Goal: Task Accomplishment & Management: Use online tool/utility

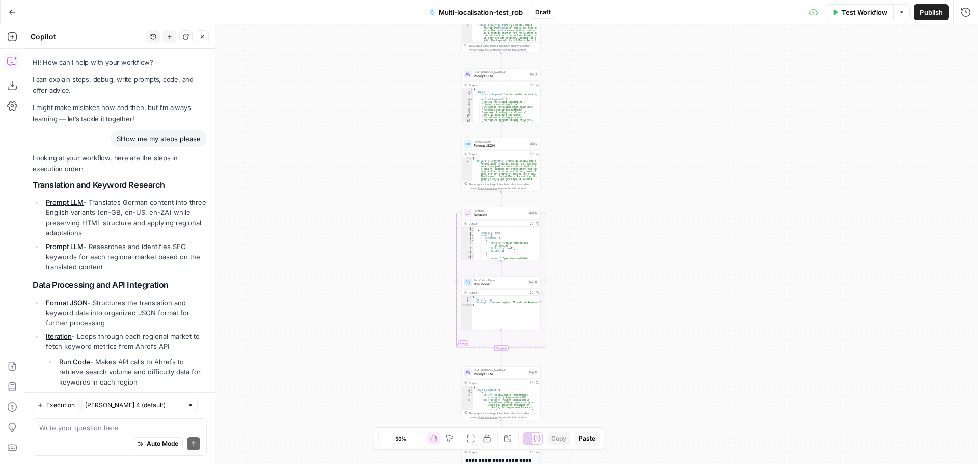
scroll to position [306, 0]
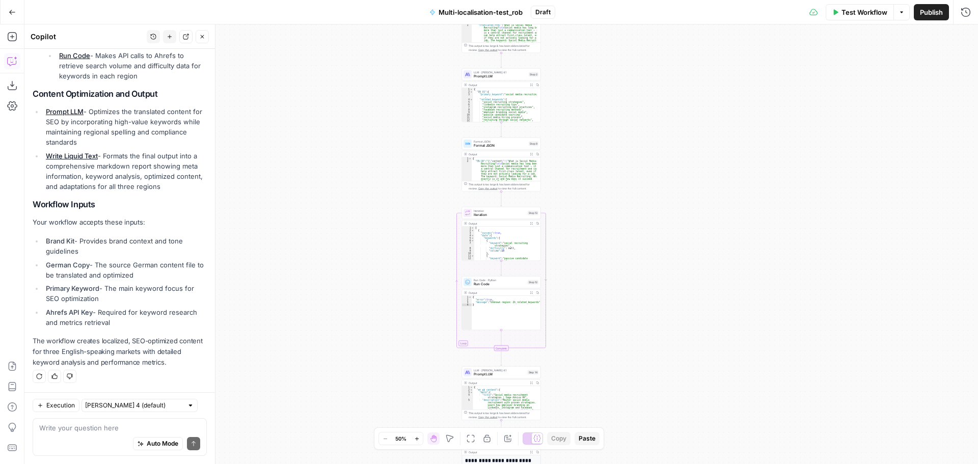
click at [715, 190] on div "Workflow Set Inputs Inputs LLM · [PERSON_NAME] Opus 4.1 Prompt LLM Step 1 Outpu…" at bounding box center [500, 243] width 953 height 439
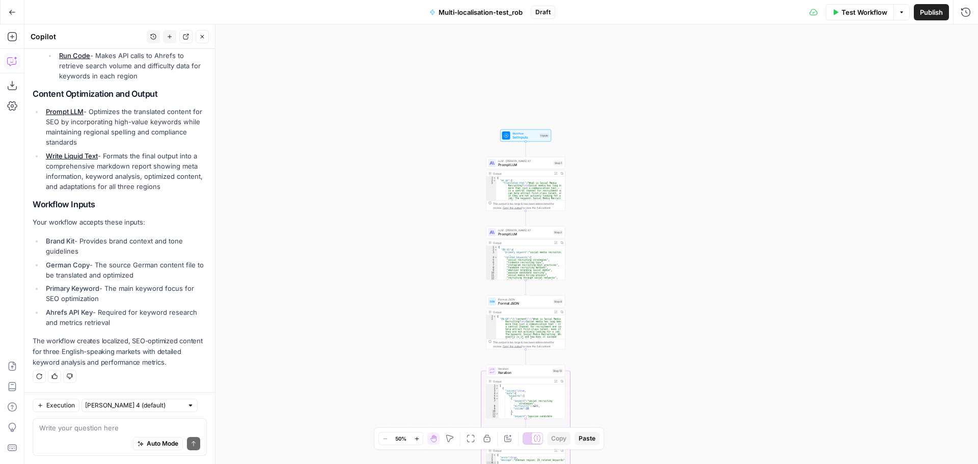
drag, startPoint x: 593, startPoint y: 115, endPoint x: 617, endPoint y: 273, distance: 159.7
click at [617, 273] on div "Workflow Set Inputs Inputs LLM · [PERSON_NAME] Opus 4.1 Prompt LLM Step 1 Outpu…" at bounding box center [500, 243] width 953 height 439
click at [609, 184] on div "Workflow Set Inputs Inputs LLM · [PERSON_NAME] Opus 4.1 Prompt LLM Step 1 Outpu…" at bounding box center [500, 243] width 953 height 439
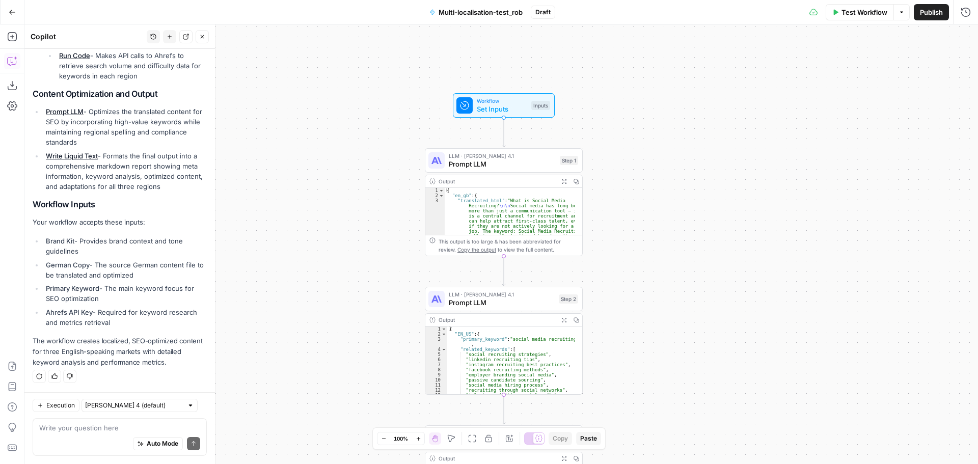
click at [592, 183] on div "Workflow Set Inputs Inputs LLM · [PERSON_NAME] Opus 4.1 Prompt LLM Step 1 Outpu…" at bounding box center [500, 243] width 953 height 439
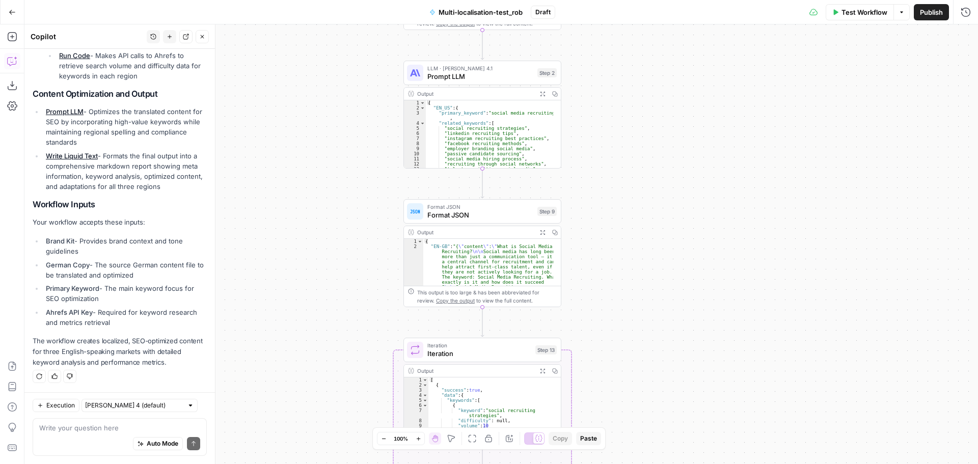
drag, startPoint x: 649, startPoint y: 286, endPoint x: 628, endPoint y: 60, distance: 227.1
click at [628, 60] on div "Workflow Set Inputs Inputs LLM · [PERSON_NAME] Opus 4.1 Prompt LLM Step 1 Outpu…" at bounding box center [500, 243] width 953 height 439
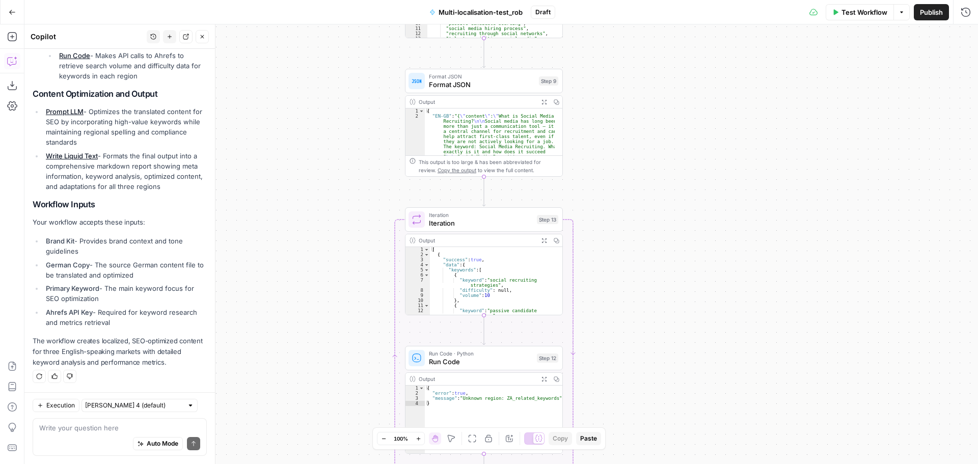
drag, startPoint x: 626, startPoint y: 195, endPoint x: 628, endPoint y: 65, distance: 130.3
click at [628, 65] on div "Workflow Set Inputs Inputs LLM · [PERSON_NAME] Opus 4.1 Prompt LLM Step 1 Outpu…" at bounding box center [500, 243] width 953 height 439
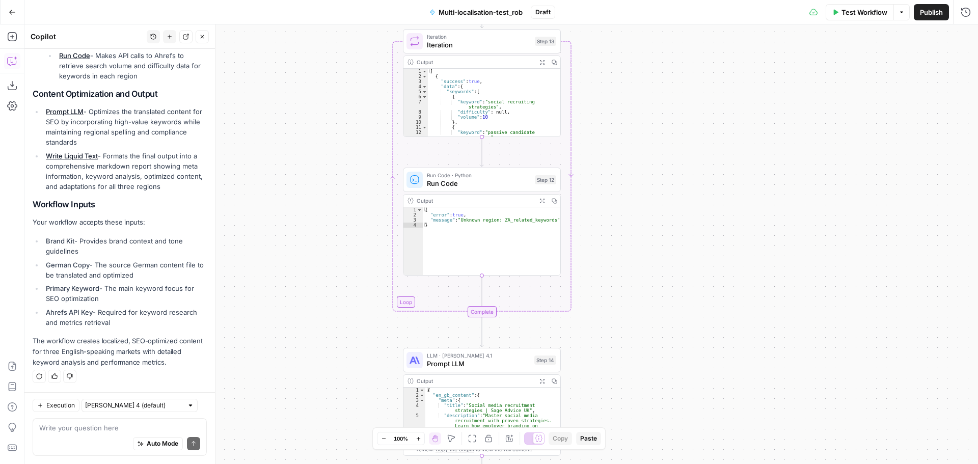
drag, startPoint x: 631, startPoint y: 199, endPoint x: 628, endPoint y: 47, distance: 151.8
click at [628, 47] on div "Workflow Set Inputs Inputs LLM · [PERSON_NAME] Opus 4.1 Prompt LLM Step 1 Outpu…" at bounding box center [500, 243] width 953 height 439
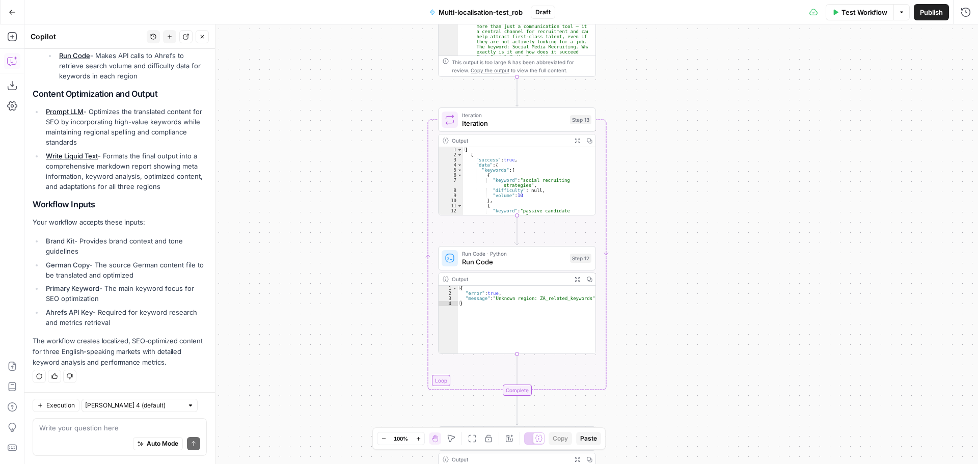
drag, startPoint x: 624, startPoint y: 237, endPoint x: 663, endPoint y: 328, distance: 99.7
click at [663, 335] on div "Workflow Set Inputs Inputs LLM · [PERSON_NAME] Opus 4.1 Prompt LLM Step 1 Outpu…" at bounding box center [500, 243] width 953 height 439
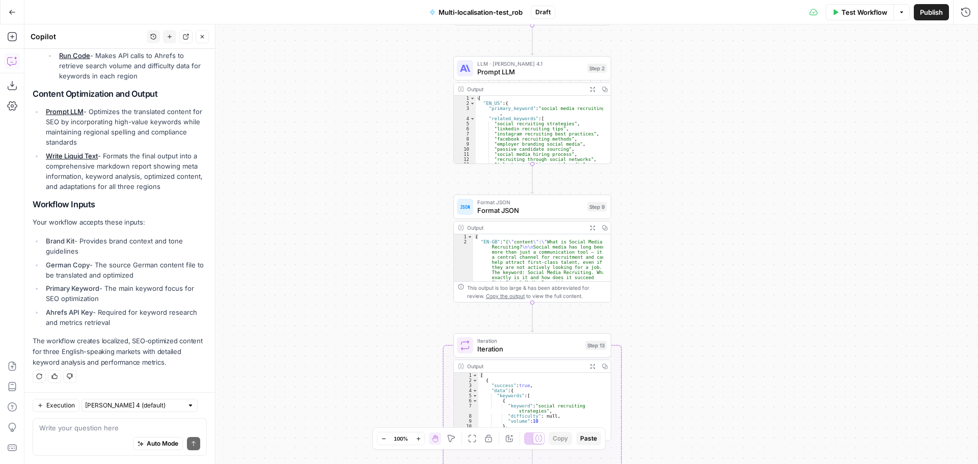
drag, startPoint x: 680, startPoint y: 145, endPoint x: 690, endPoint y: 347, distance: 202.4
click at [690, 347] on div "Workflow Set Inputs Inputs LLM · [PERSON_NAME] Opus 4.1 Prompt LLM Step 1 Outpu…" at bounding box center [500, 243] width 953 height 439
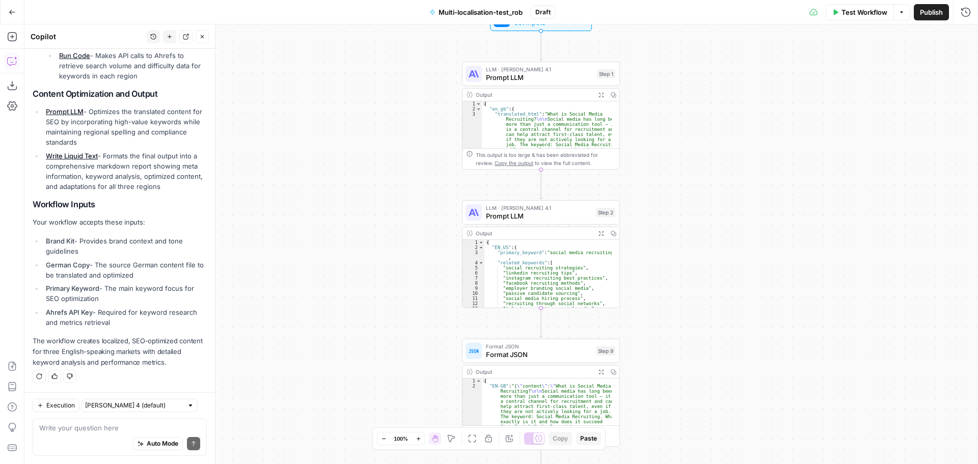
drag, startPoint x: 669, startPoint y: 155, endPoint x: 678, endPoint y: 299, distance: 144.3
click at [678, 299] on div "Workflow Set Inputs Inputs LLM · [PERSON_NAME] Opus 4.1 Prompt LLM Step 1 Outpu…" at bounding box center [500, 243] width 953 height 439
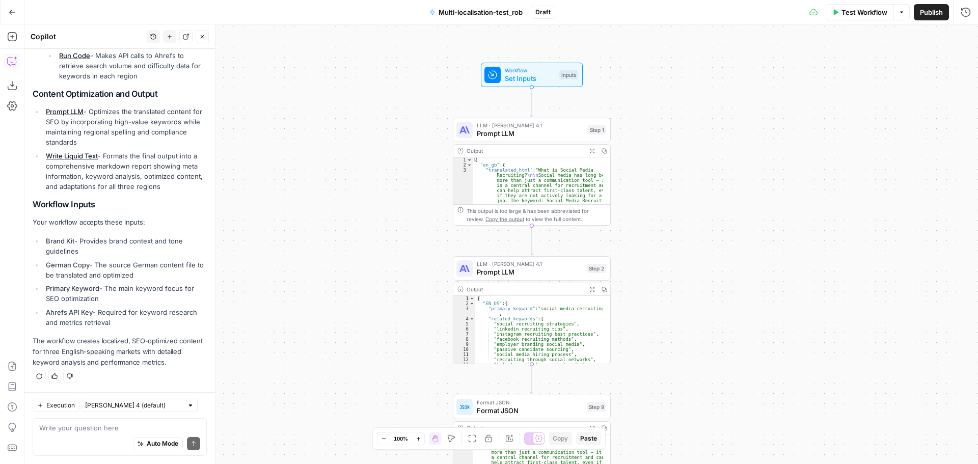
drag, startPoint x: 663, startPoint y: 182, endPoint x: 654, endPoint y: 238, distance: 56.8
click at [654, 238] on div "Workflow Set Inputs Inputs LLM · [PERSON_NAME] Opus 4.1 Prompt LLM Step 1 Outpu…" at bounding box center [500, 243] width 953 height 439
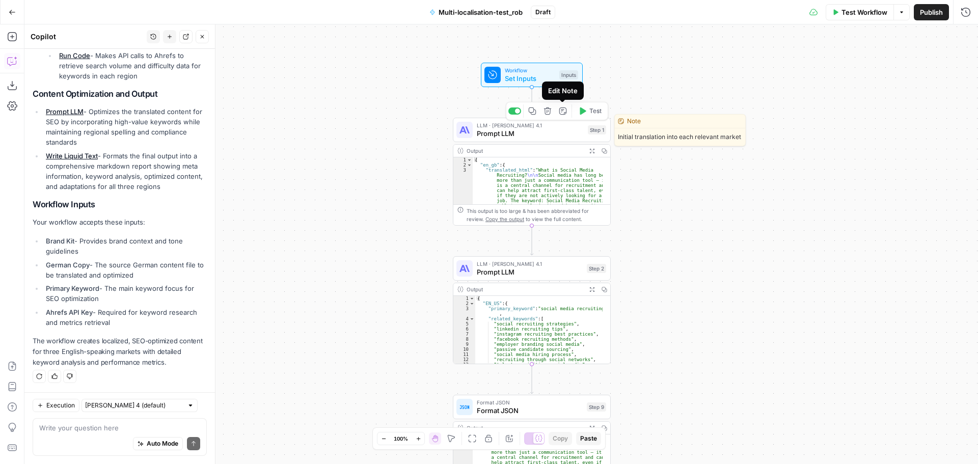
click at [551, 134] on span "Prompt LLM" at bounding box center [530, 133] width 107 height 10
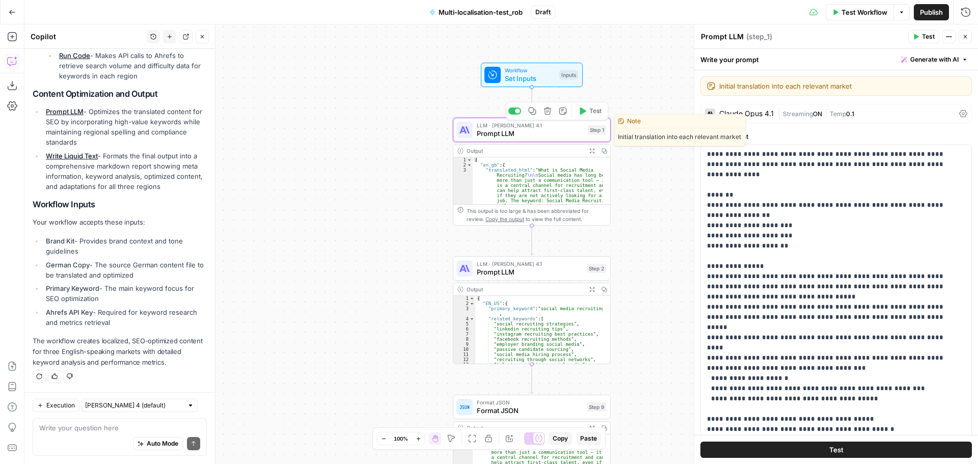
drag, startPoint x: 551, startPoint y: 134, endPoint x: 526, endPoint y: 135, distance: 25.5
click at [526, 135] on span "Prompt LLM" at bounding box center [530, 133] width 107 height 10
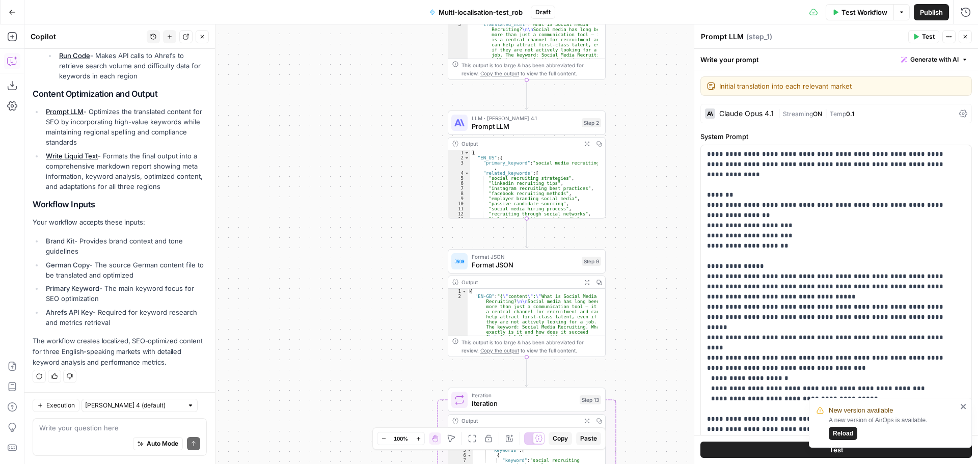
drag, startPoint x: 648, startPoint y: 218, endPoint x: 643, endPoint y: 73, distance: 145.7
click at [643, 73] on div "Workflow Set Inputs Inputs LLM · [PERSON_NAME] Opus 4.1 Prompt LLM Step 1 Outpu…" at bounding box center [500, 243] width 953 height 439
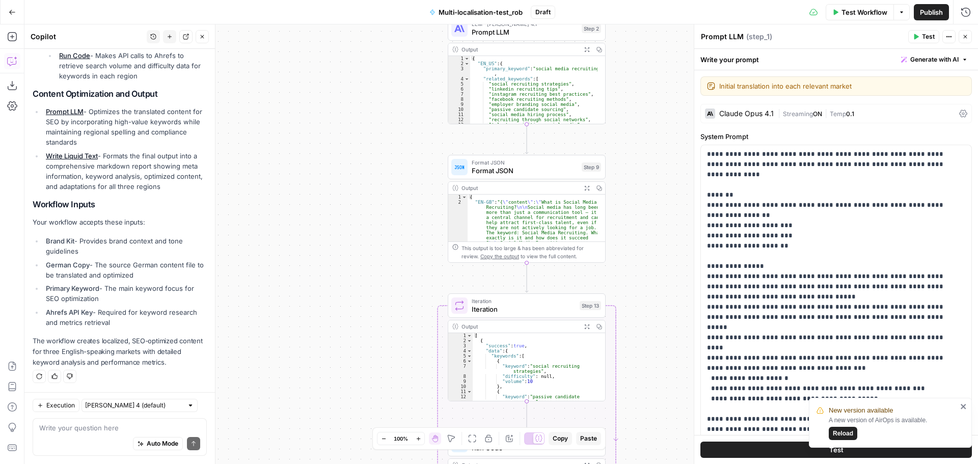
drag, startPoint x: 645, startPoint y: 206, endPoint x: 645, endPoint y: 112, distance: 94.2
click at [645, 112] on div "Workflow Set Inputs Inputs LLM · [PERSON_NAME] Opus 4.1 Prompt LLM Step 1 Outpu…" at bounding box center [500, 243] width 953 height 439
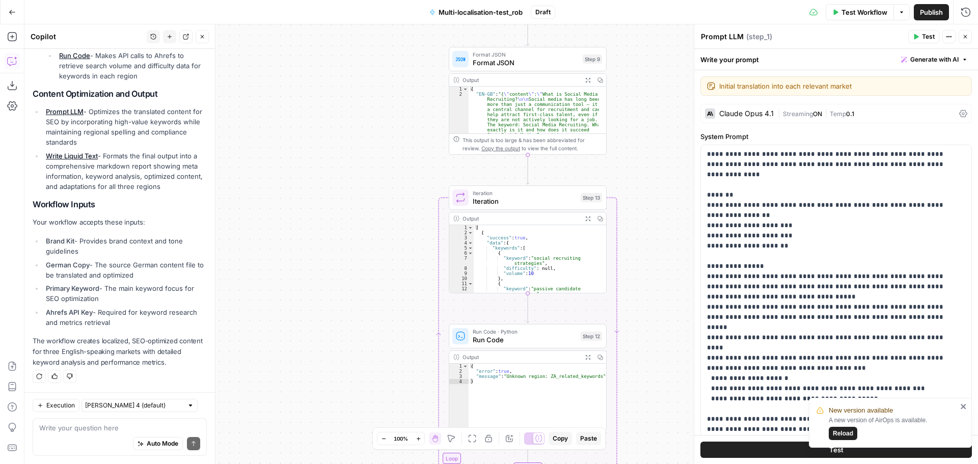
drag, startPoint x: 627, startPoint y: 157, endPoint x: 628, endPoint y: 37, distance: 120.7
click at [628, 37] on div "Workflow Set Inputs Inputs LLM · [PERSON_NAME] Opus 4.1 Prompt LLM Step 1 Outpu…" at bounding box center [500, 243] width 953 height 439
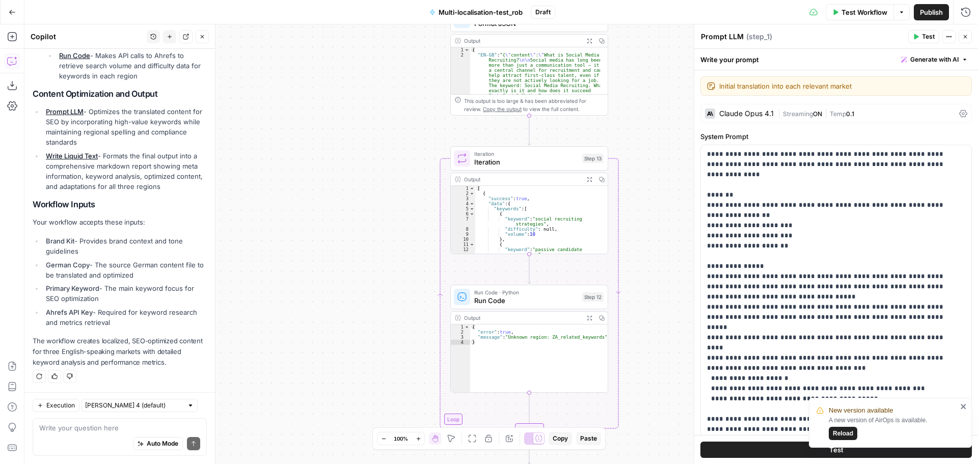
drag, startPoint x: 647, startPoint y: 176, endPoint x: 642, endPoint y: 141, distance: 35.1
click at [642, 141] on div "Workflow Set Inputs Inputs LLM · [PERSON_NAME] Opus 4.1 Prompt LLM Step 1 Outpu…" at bounding box center [500, 243] width 953 height 439
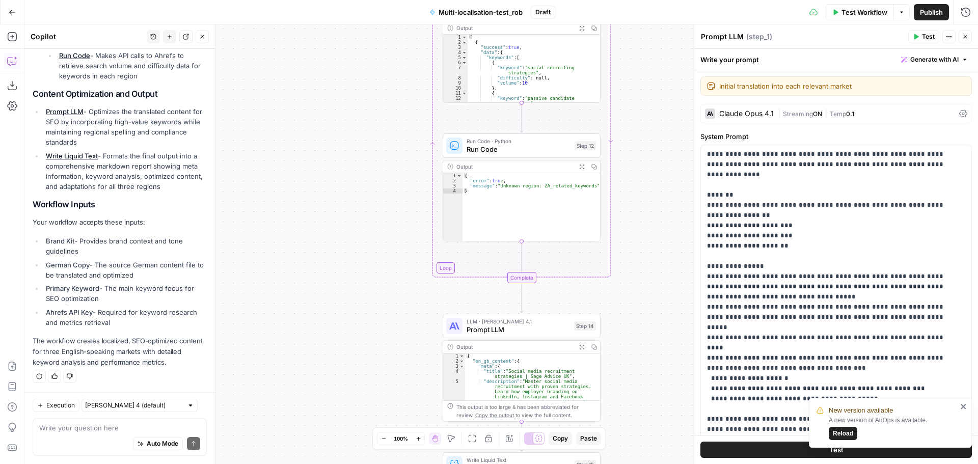
click at [639, 134] on div "Workflow Set Inputs Inputs LLM · [PERSON_NAME] Opus 4.1 Prompt LLM Step 1 Outpu…" at bounding box center [500, 243] width 953 height 439
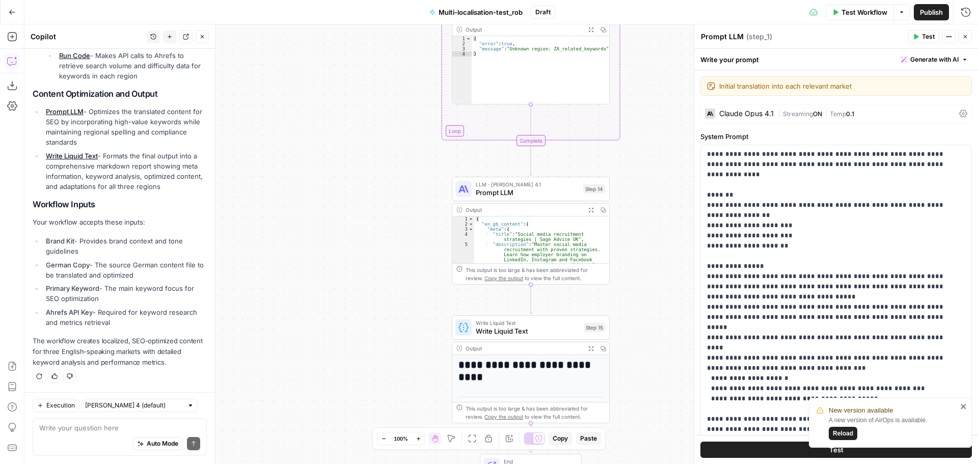
drag, startPoint x: 641, startPoint y: 106, endPoint x: 640, endPoint y: 101, distance: 5.7
click at [640, 101] on div "Workflow Set Inputs Inputs LLM · [PERSON_NAME] Opus 4.1 Prompt LLM Step 1 Outpu…" at bounding box center [500, 243] width 953 height 439
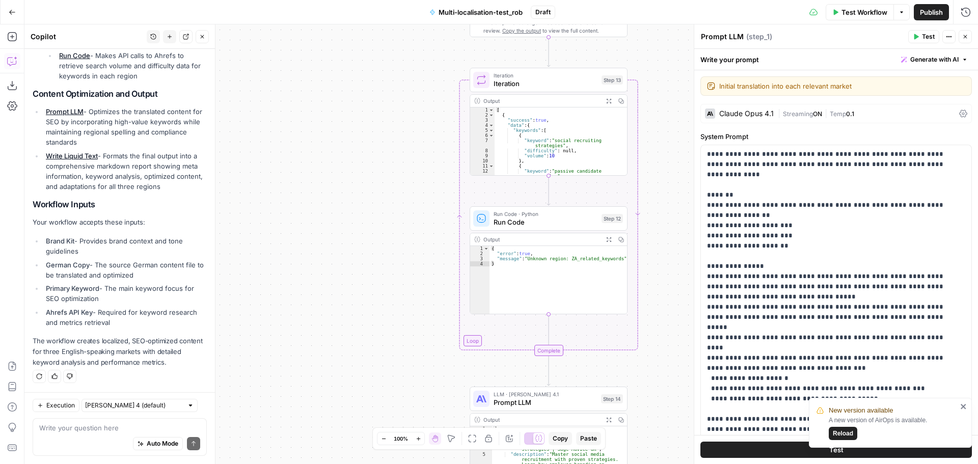
drag, startPoint x: 641, startPoint y: 118, endPoint x: 650, endPoint y: 279, distance: 161.2
click at [675, 402] on div "Workflow Set Inputs Inputs LLM · [PERSON_NAME] Opus 4.1 Prompt LLM Step 1 Outpu…" at bounding box center [500, 243] width 953 height 439
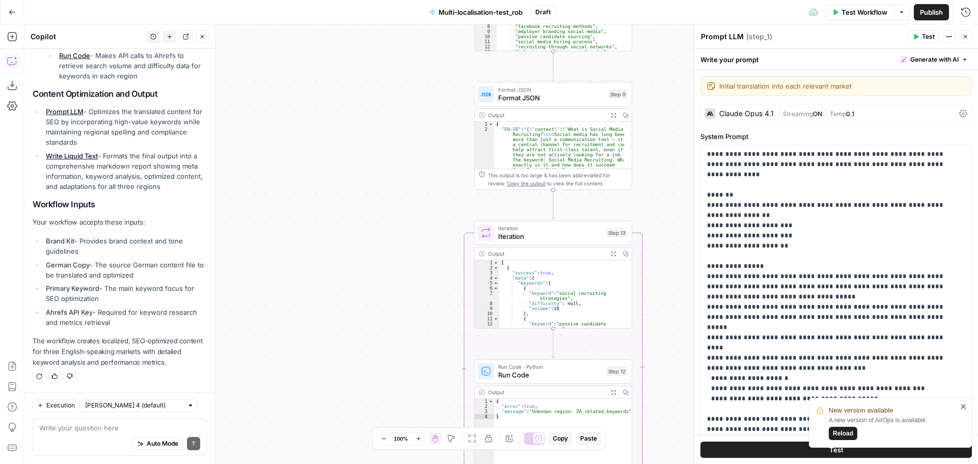
drag, startPoint x: 666, startPoint y: 336, endPoint x: 646, endPoint y: 246, distance: 91.9
click at [669, 355] on div "Workflow Set Inputs Inputs LLM · [PERSON_NAME] Opus 4.1 Prompt LLM Step 1 Outpu…" at bounding box center [500, 243] width 953 height 439
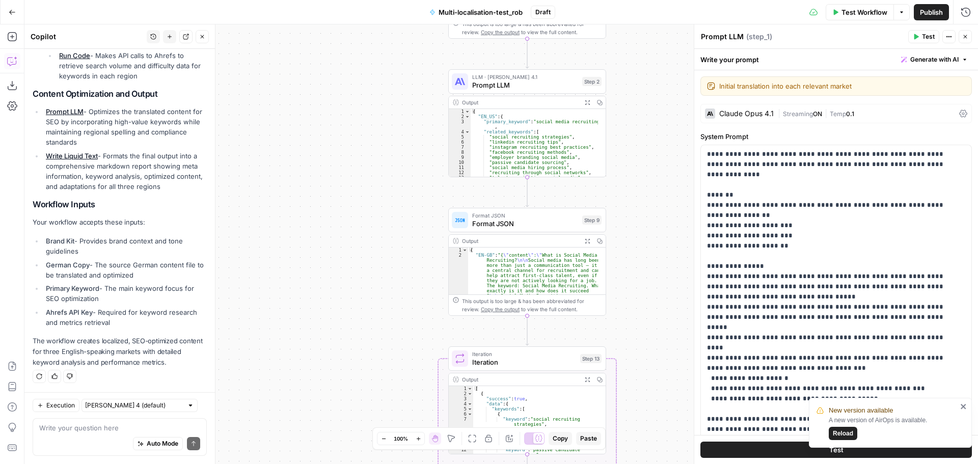
drag, startPoint x: 646, startPoint y: 215, endPoint x: 620, endPoint y: 342, distance: 129.4
click at [620, 342] on div "Workflow Set Inputs Inputs LLM · [PERSON_NAME] Opus 4.1 Prompt LLM Step 1 Outpu…" at bounding box center [500, 243] width 953 height 439
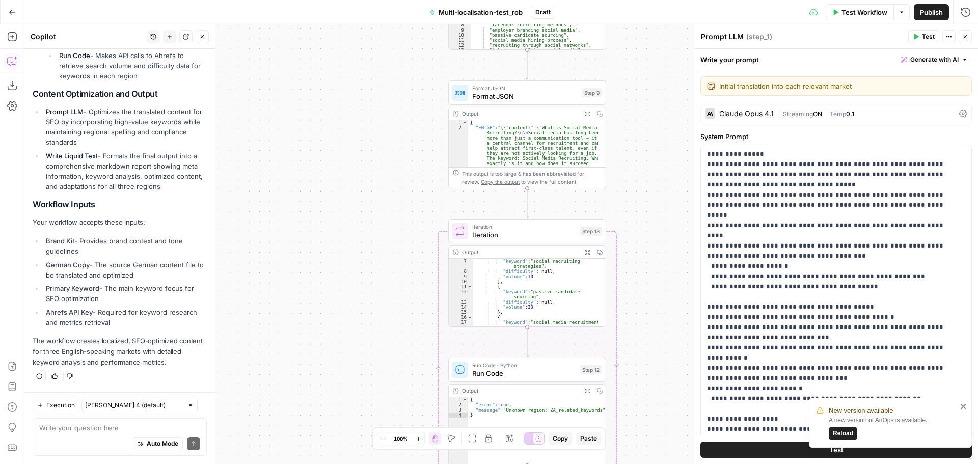
scroll to position [204, 0]
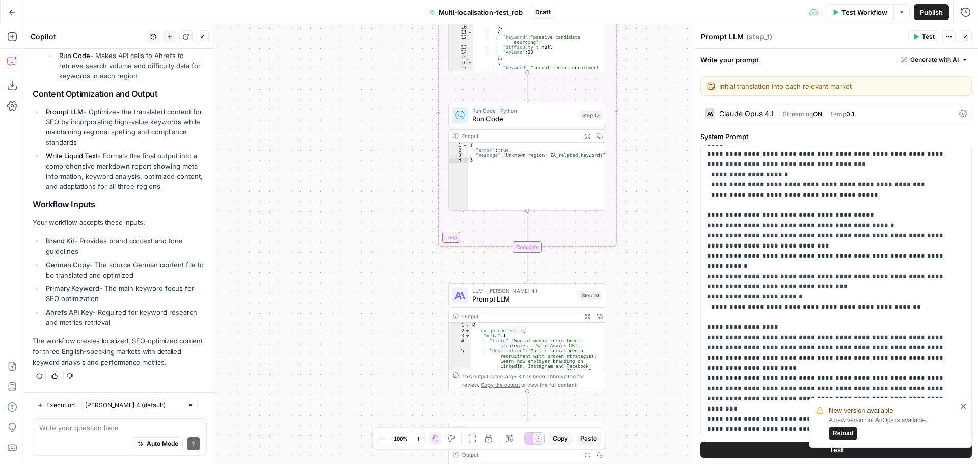
click at [539, 297] on span "Prompt LLM" at bounding box center [523, 299] width 103 height 10
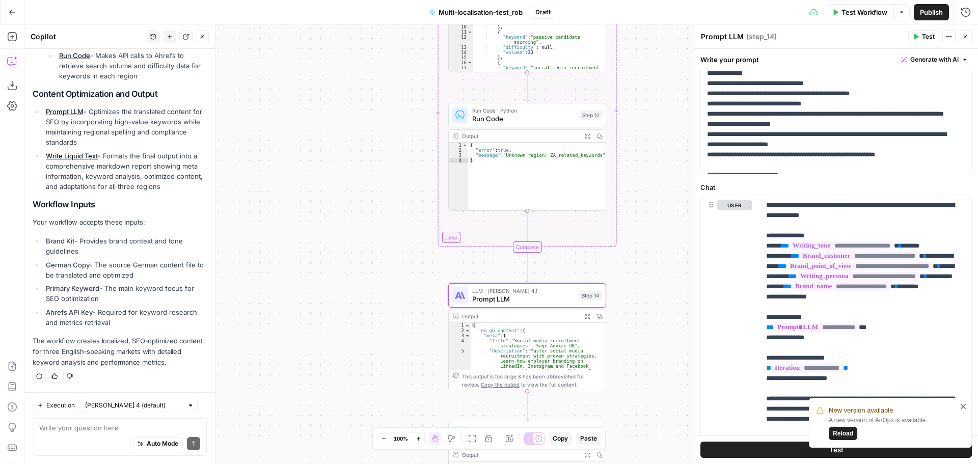
scroll to position [452, 0]
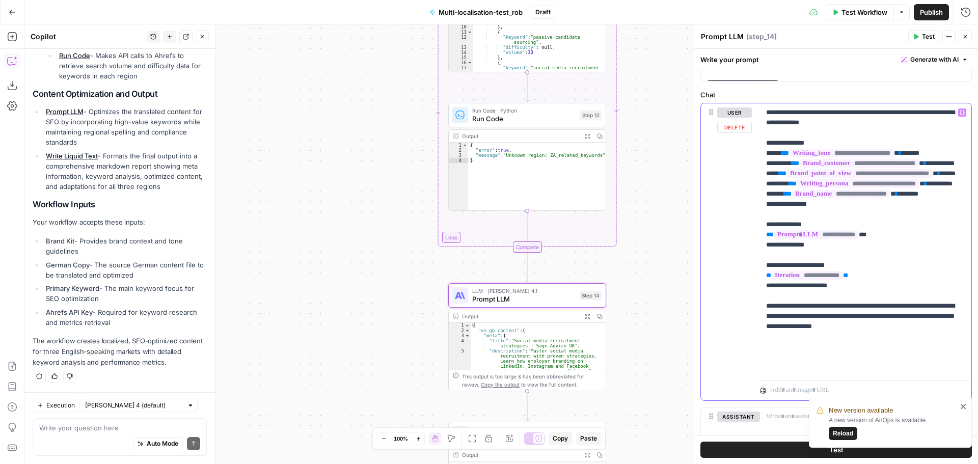
click at [861, 304] on p "**********" at bounding box center [861, 239] width 191 height 265
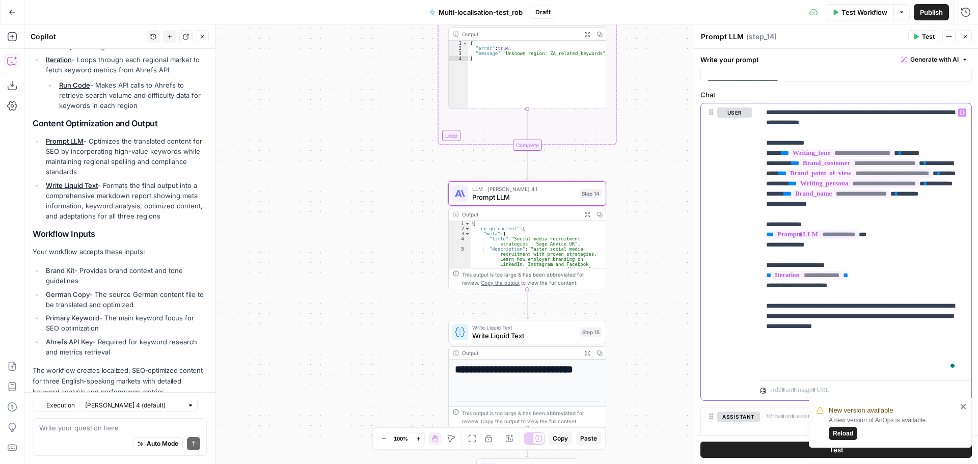
scroll to position [306, 0]
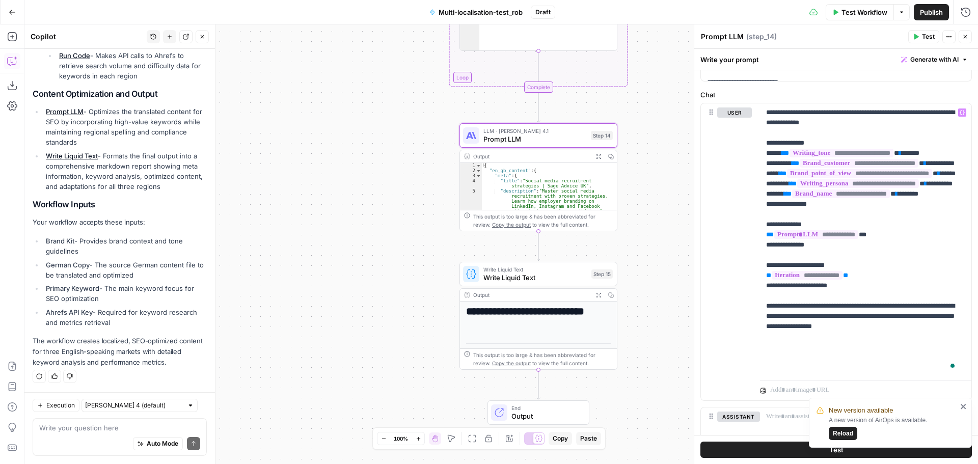
drag, startPoint x: 639, startPoint y: 223, endPoint x: 651, endPoint y: 140, distance: 84.2
click at [651, 140] on div "Workflow Set Inputs Inputs LLM · [PERSON_NAME] Opus 4.1 Prompt LLM Step 1 Outpu…" at bounding box center [500, 243] width 953 height 439
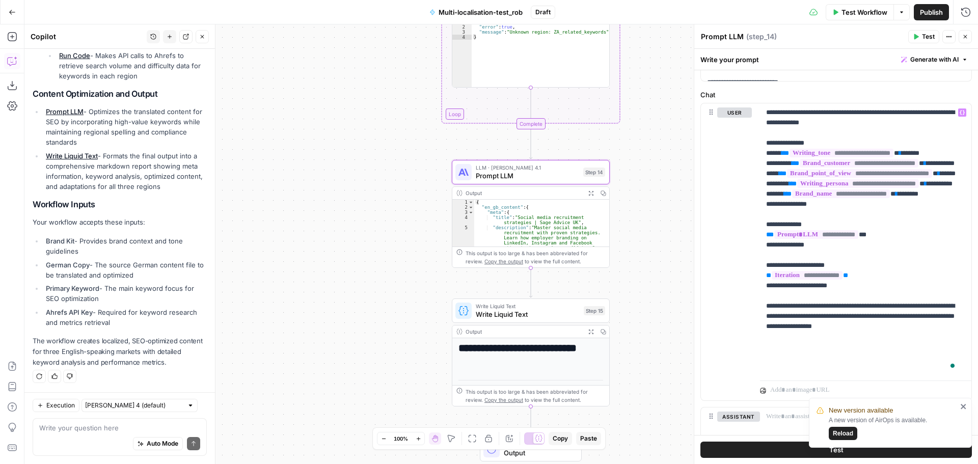
drag, startPoint x: 641, startPoint y: 141, endPoint x: 628, endPoint y: 187, distance: 48.0
click at [628, 187] on div "Workflow Set Inputs Inputs LLM · [PERSON_NAME] Opus 4.1 Prompt LLM Step 1 Outpu…" at bounding box center [500, 243] width 953 height 439
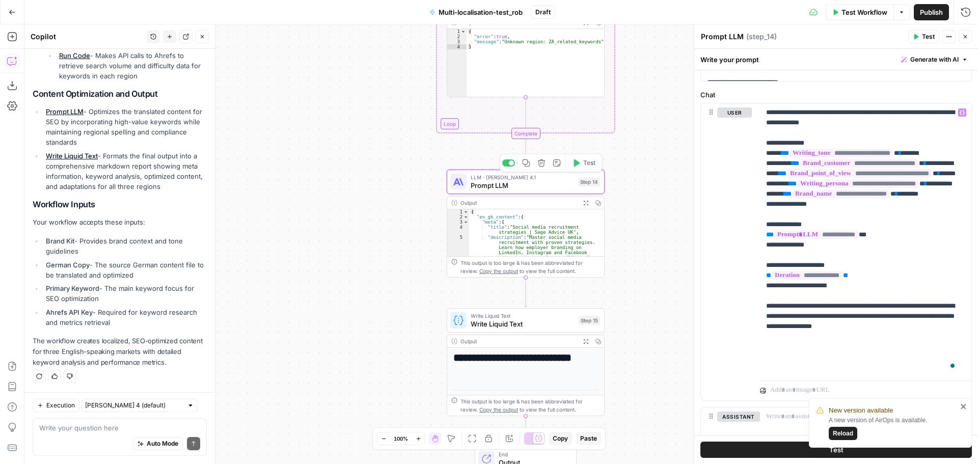
drag, startPoint x: 649, startPoint y: 196, endPoint x: 631, endPoint y: 227, distance: 36.0
click at [648, 232] on div "Workflow Set Inputs Inputs LLM · [PERSON_NAME] Opus 4.1 Prompt LLM Step 1 Outpu…" at bounding box center [500, 243] width 953 height 439
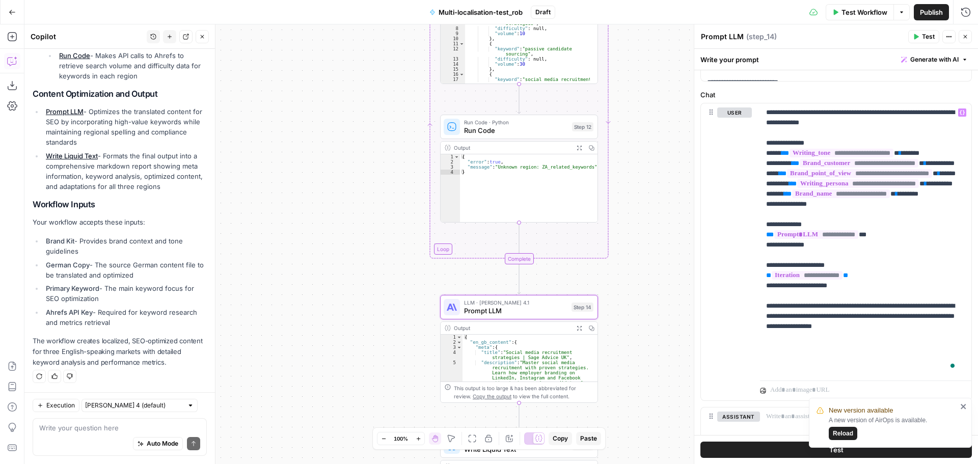
drag, startPoint x: 656, startPoint y: 153, endPoint x: 650, endPoint y: 245, distance: 92.4
click at [650, 245] on div "Workflow Set Inputs Inputs LLM · [PERSON_NAME] Opus 4.1 Prompt LLM Step 1 Outpu…" at bounding box center [500, 243] width 953 height 439
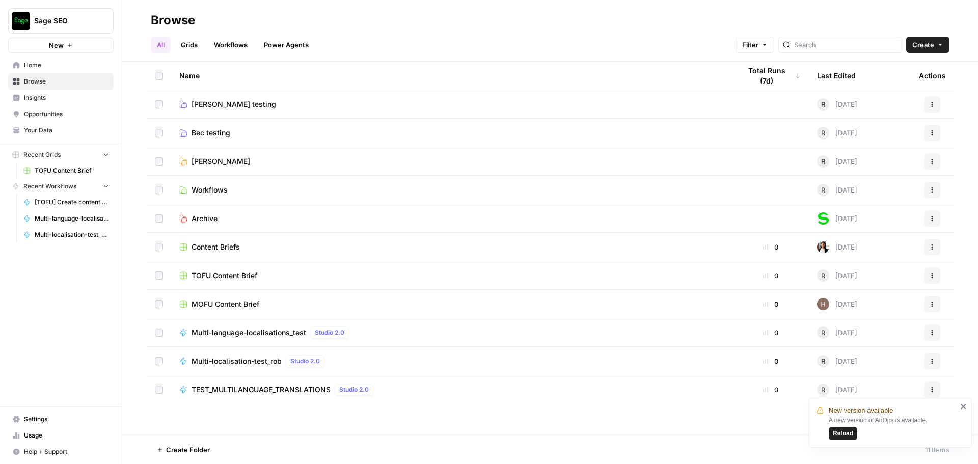
click at [266, 325] on td "Multi-language-localisations_test Studio 2.0" at bounding box center [451, 332] width 561 height 28
click at [269, 332] on span "Multi-language-localisations_test" at bounding box center [248, 332] width 115 height 10
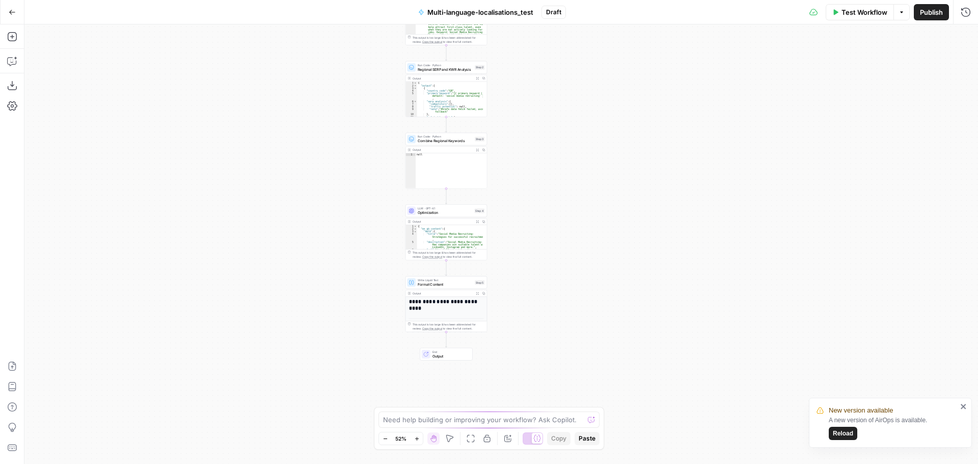
drag, startPoint x: 659, startPoint y: 210, endPoint x: 614, endPoint y: 157, distance: 70.1
click at [614, 157] on div "Workflow Set Inputs Inputs LLM · [PERSON_NAME] Opus 4.1 Translation LLM Step 1 …" at bounding box center [500, 243] width 953 height 439
click at [959, 14] on button "Run History" at bounding box center [965, 12] width 16 height 16
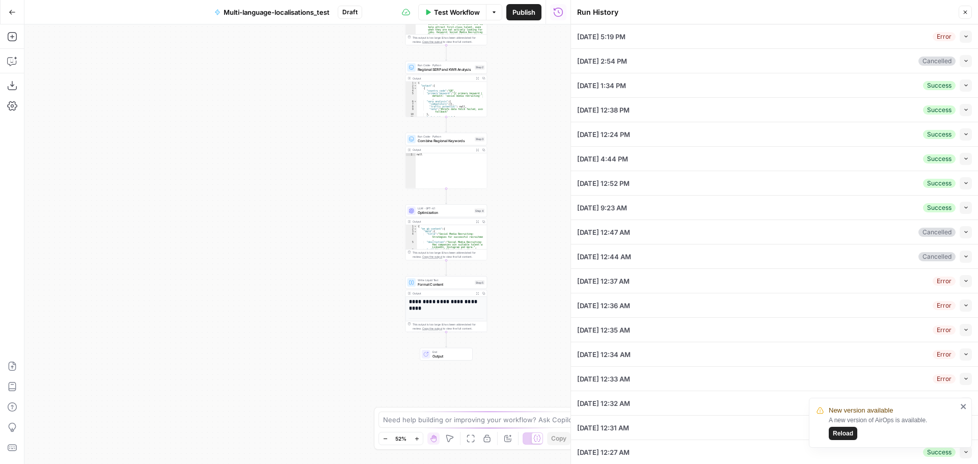
click at [963, 37] on icon "button" at bounding box center [966, 37] width 6 height 6
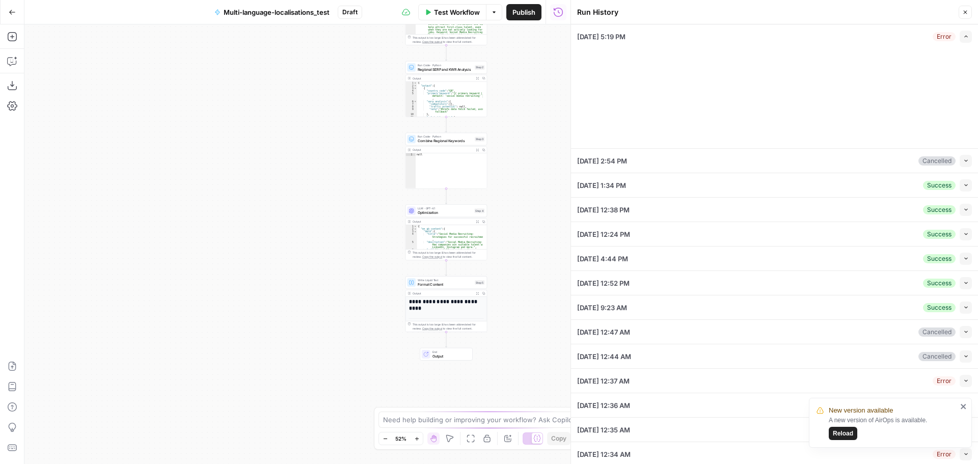
type input "Sage"
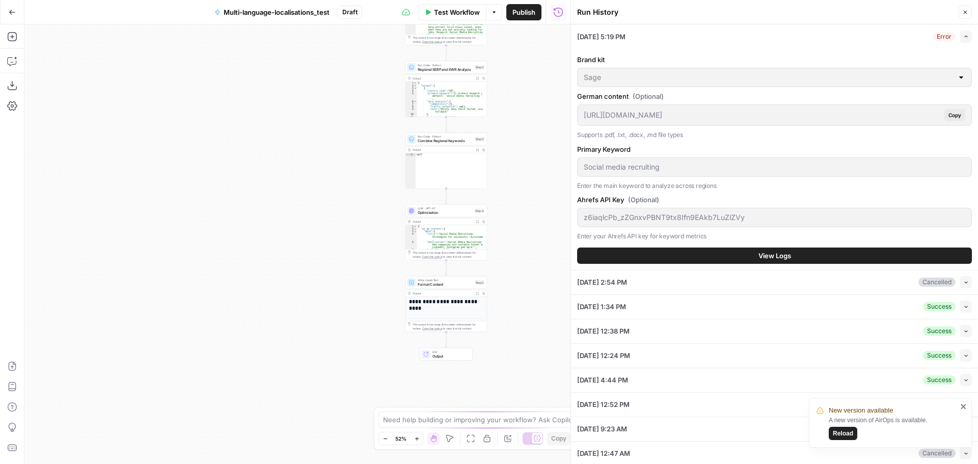
click at [799, 258] on button "View Logs" at bounding box center [774, 255] width 395 height 16
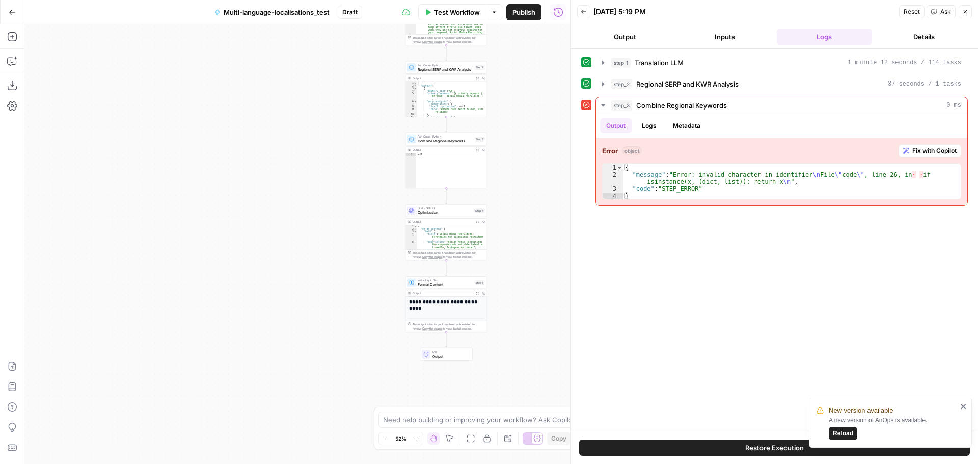
click at [963, 13] on icon "button" at bounding box center [965, 12] width 4 height 4
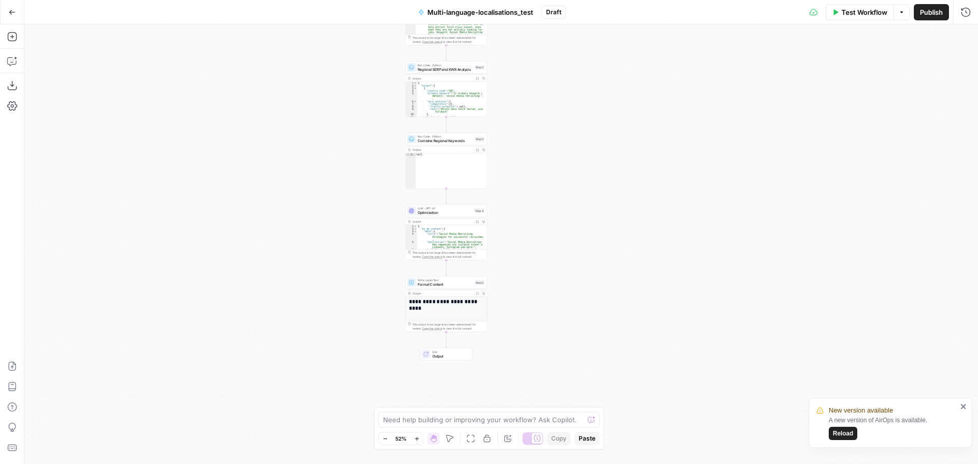
click at [968, 17] on button "Run History" at bounding box center [965, 12] width 16 height 16
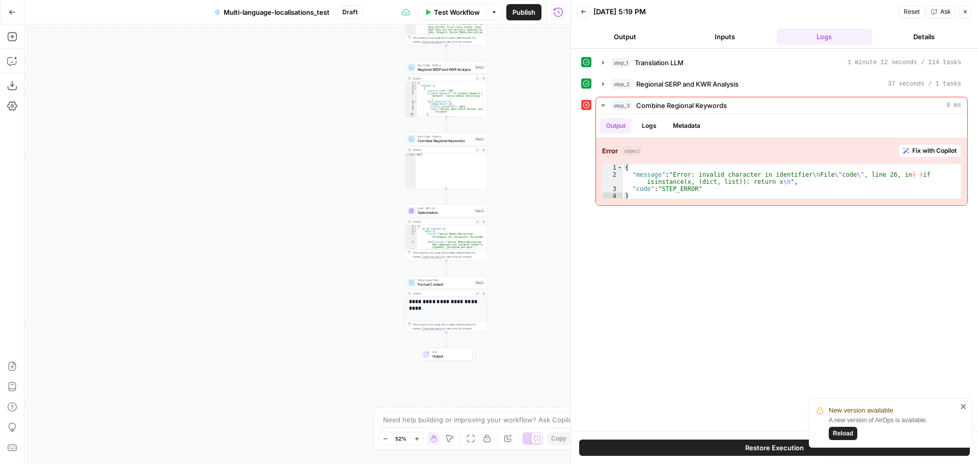
click at [579, 9] on button "Back" at bounding box center [583, 11] width 13 height 13
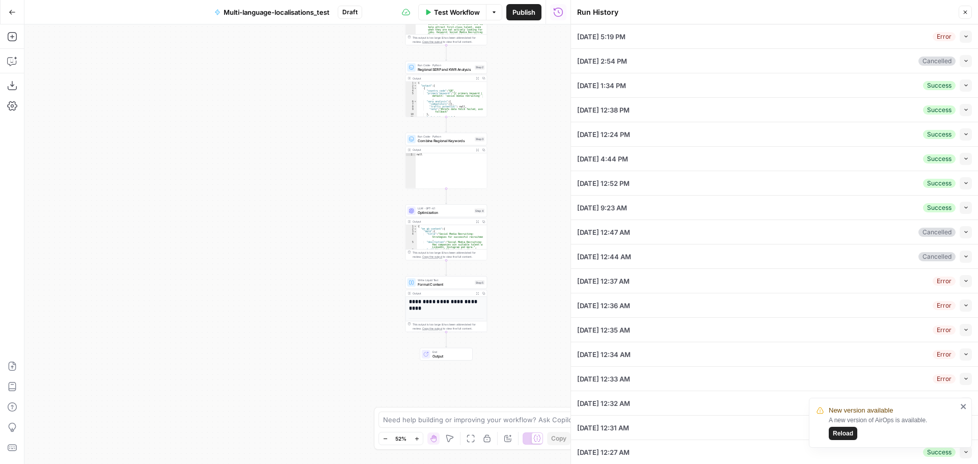
click at [963, 208] on icon "button" at bounding box center [966, 208] width 6 height 6
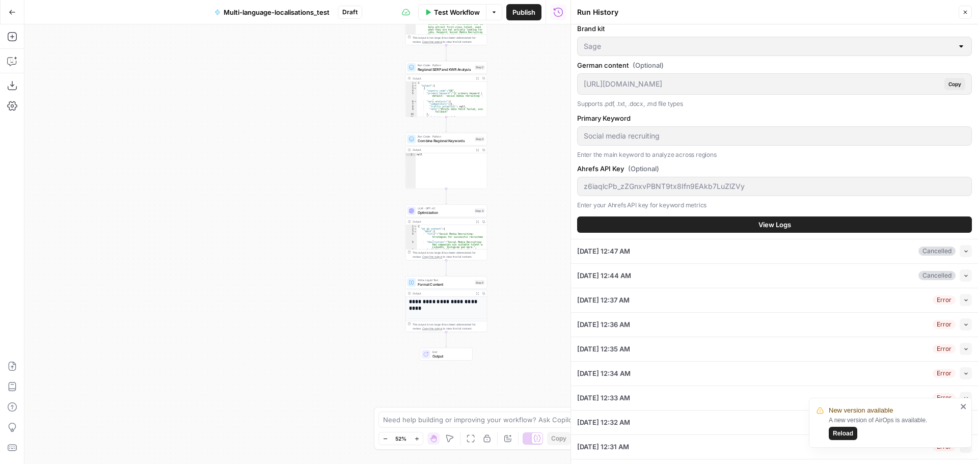
scroll to position [204, 0]
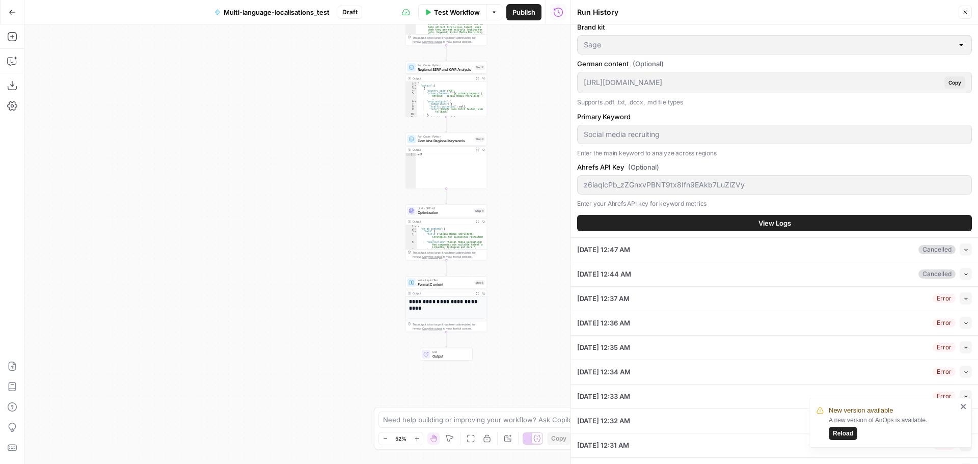
click at [798, 221] on button "View Logs" at bounding box center [774, 223] width 395 height 16
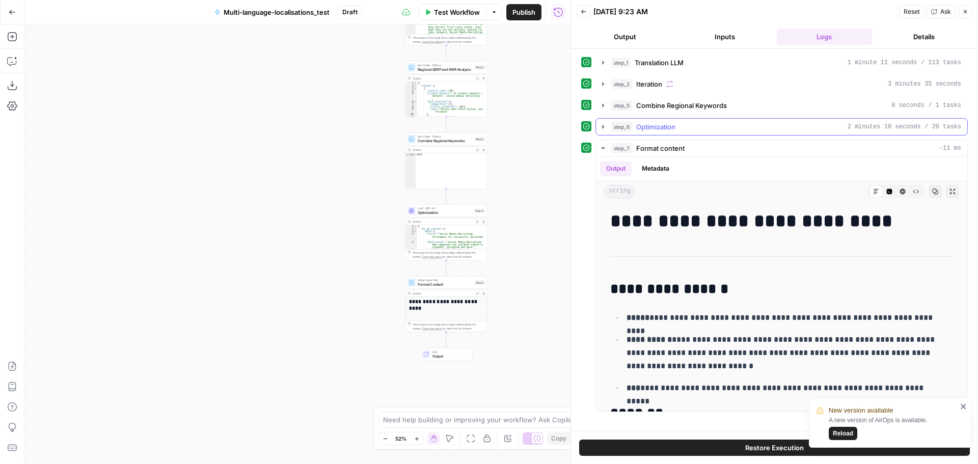
click at [603, 127] on icon "button" at bounding box center [603, 127] width 2 height 4
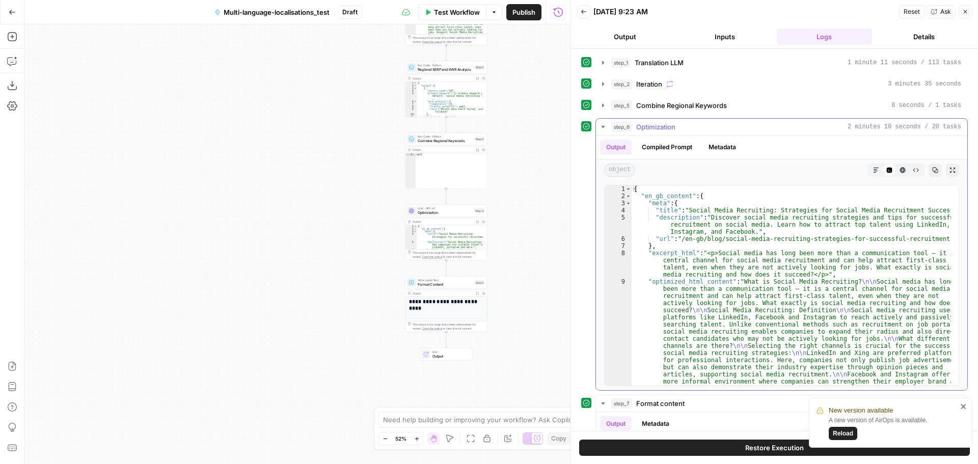
click at [603, 127] on icon "button" at bounding box center [603, 127] width 4 height 2
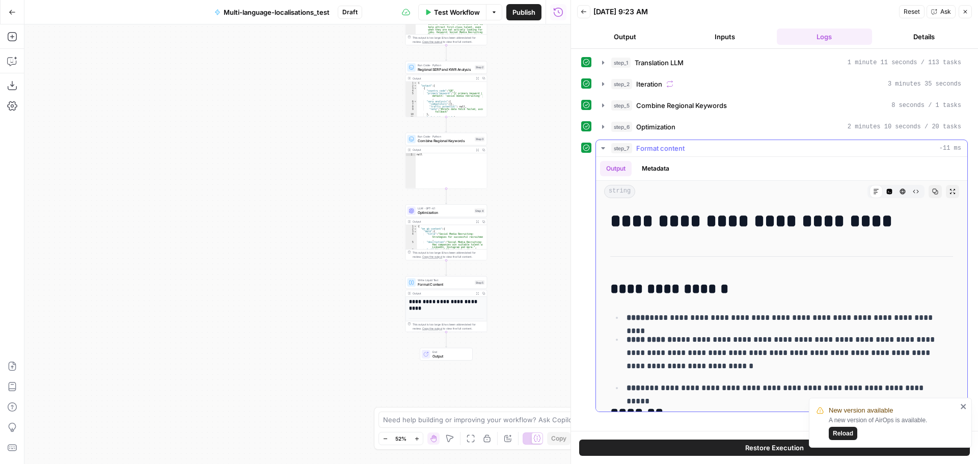
click at [658, 171] on button "Metadata" at bounding box center [655, 168] width 40 height 15
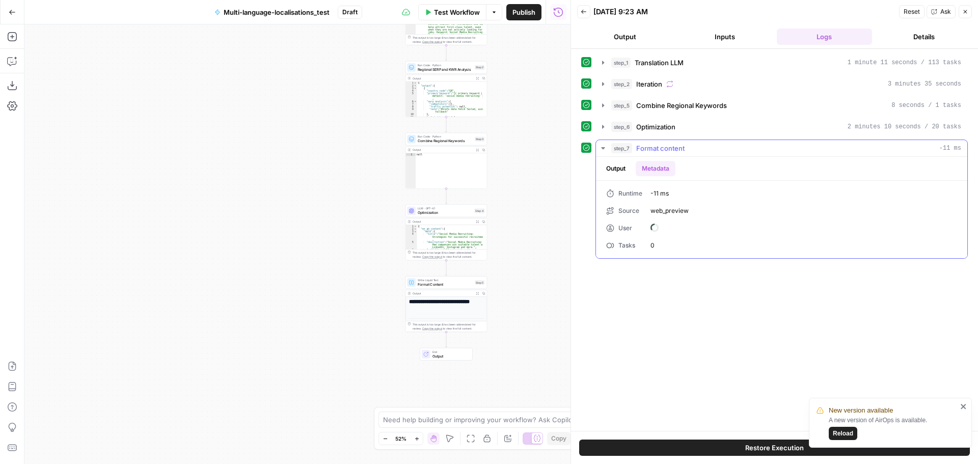
click at [627, 169] on button "Output" at bounding box center [616, 168] width 32 height 15
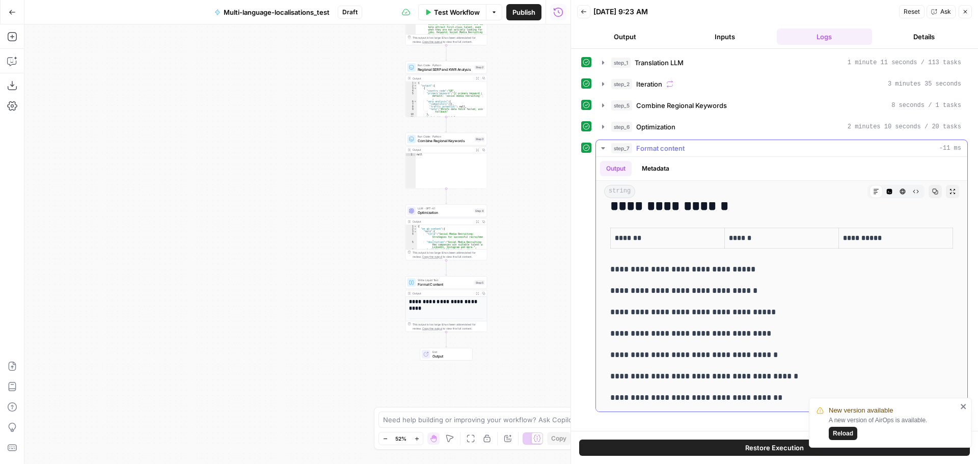
scroll to position [305, 0]
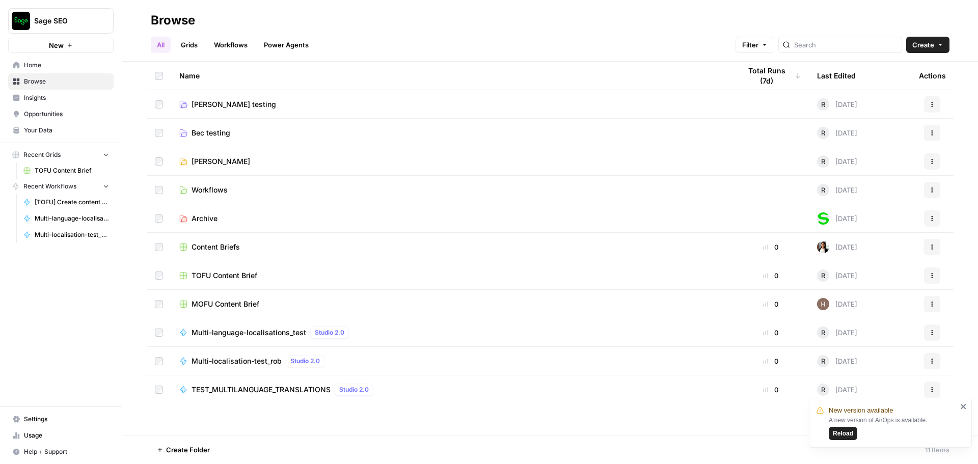
click at [266, 363] on span "Multi-localisation-test_rob" at bounding box center [236, 361] width 90 height 10
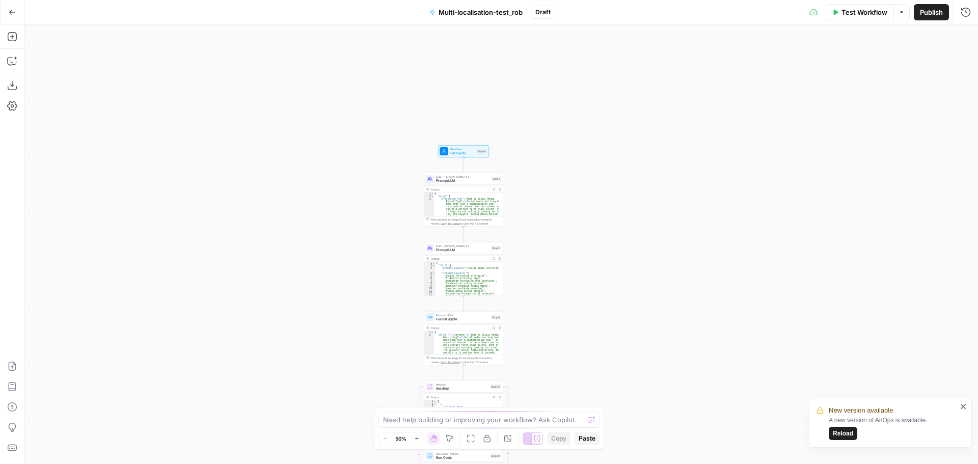
drag, startPoint x: 660, startPoint y: 259, endPoint x: 674, endPoint y: 310, distance: 52.9
click at [674, 310] on div "Workflow Set Inputs Inputs LLM · [PERSON_NAME] Opus 4.1 Prompt LLM Step 1 Outpu…" at bounding box center [500, 243] width 953 height 439
click at [595, 197] on div "Workflow Set Inputs Inputs LLM · [PERSON_NAME] Opus 4.1 Prompt LLM Step 1 Copy …" at bounding box center [500, 243] width 953 height 439
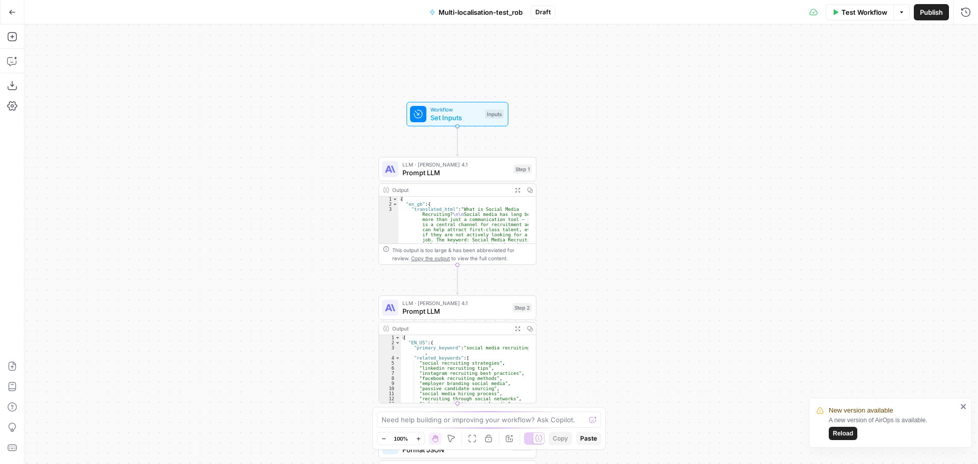
drag, startPoint x: 500, startPoint y: 225, endPoint x: 625, endPoint y: 229, distance: 124.8
click at [625, 229] on div "Workflow Set Inputs Inputs LLM · [PERSON_NAME] Opus 4.1 Prompt LLM Step 1 Outpu…" at bounding box center [500, 243] width 953 height 439
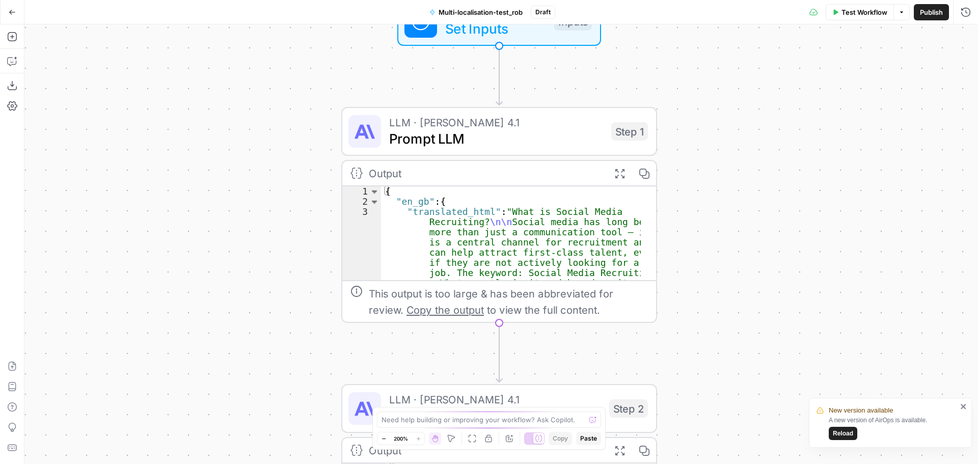
drag, startPoint x: 722, startPoint y: 221, endPoint x: 862, endPoint y: 320, distance: 171.2
click at [777, 220] on div "Workflow Set Inputs Inputs LLM · [PERSON_NAME] Opus 4.1 Prompt LLM Step 1 Outpu…" at bounding box center [500, 243] width 953 height 439
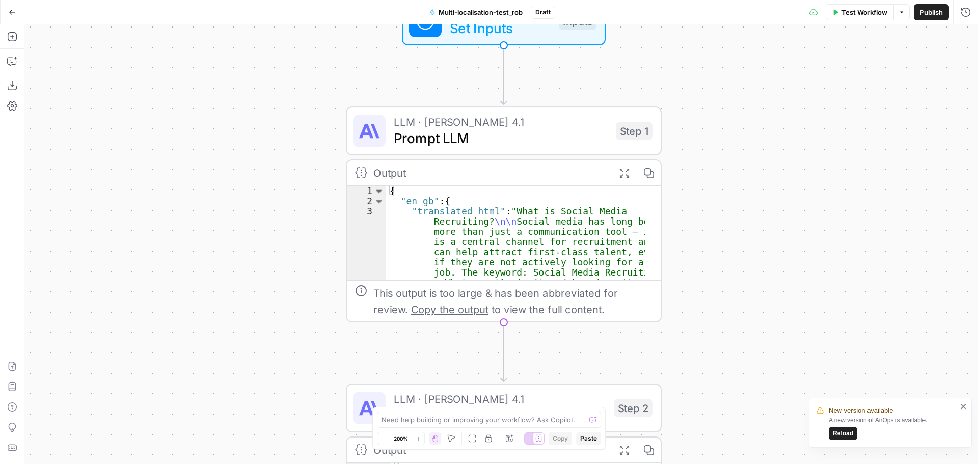
click at [383, 436] on icon "button" at bounding box center [384, 439] width 6 height 6
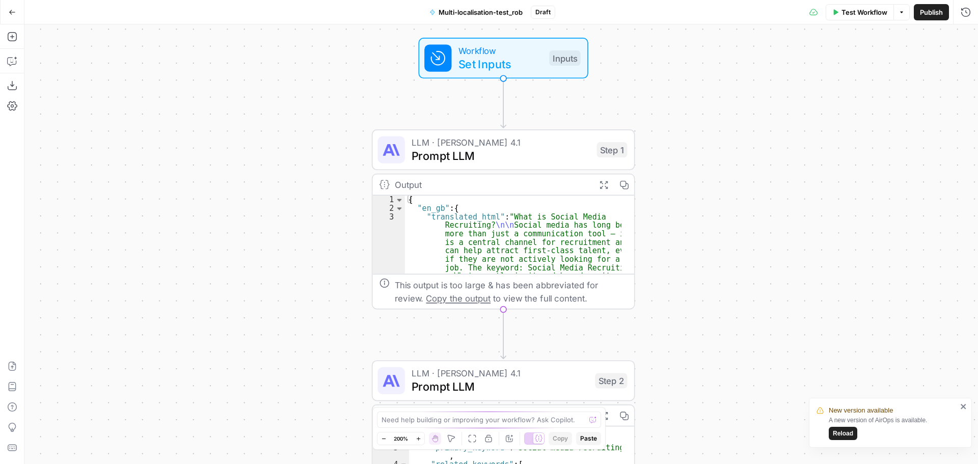
click at [383, 436] on icon "button" at bounding box center [384, 439] width 6 height 6
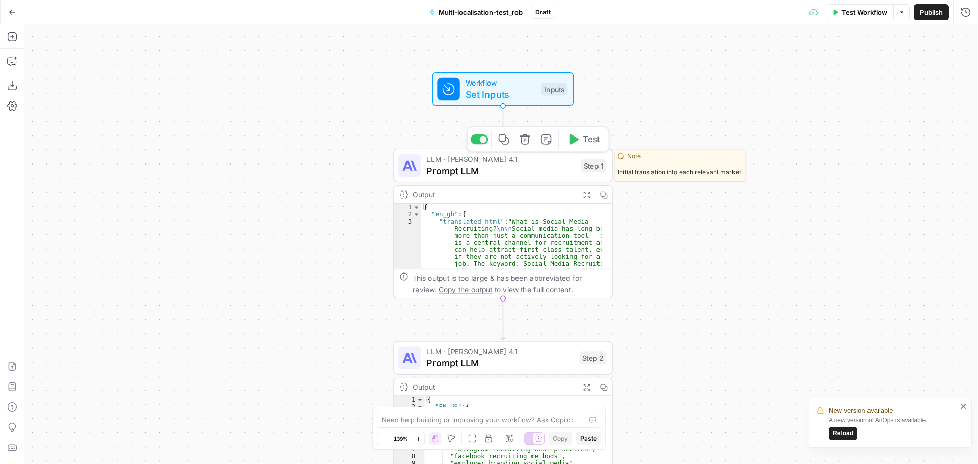
click at [484, 176] on span "Prompt LLM" at bounding box center [500, 170] width 149 height 14
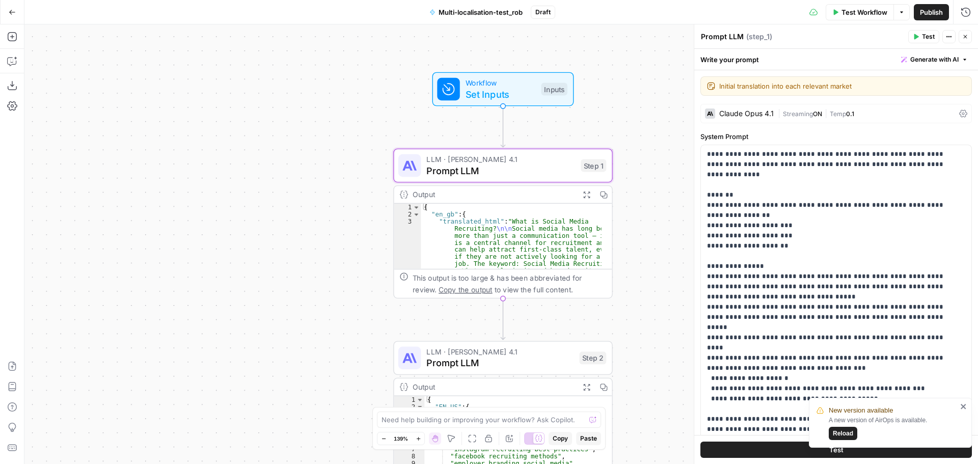
click at [738, 37] on textarea "Prompt LLM" at bounding box center [722, 37] width 43 height 10
click at [736, 36] on textarea "Prompt LLM" at bounding box center [722, 37] width 43 height 10
type textarea "Initial translation"
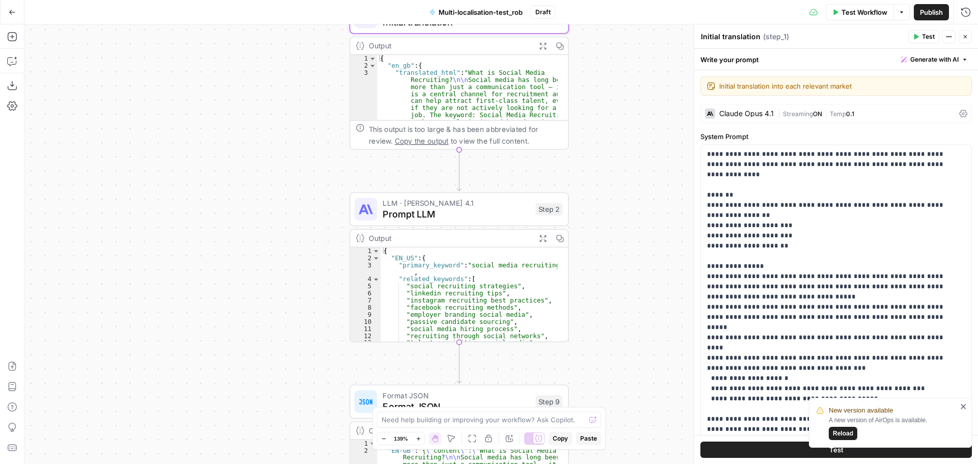
drag, startPoint x: 626, startPoint y: 289, endPoint x: 598, endPoint y: 180, distance: 112.0
click at [598, 180] on div "Workflow Set Inputs Inputs LLM · [PERSON_NAME] Opus 4.1 Initial translation Ste…" at bounding box center [500, 243] width 953 height 439
click at [468, 215] on span "Prompt LLM" at bounding box center [455, 214] width 147 height 14
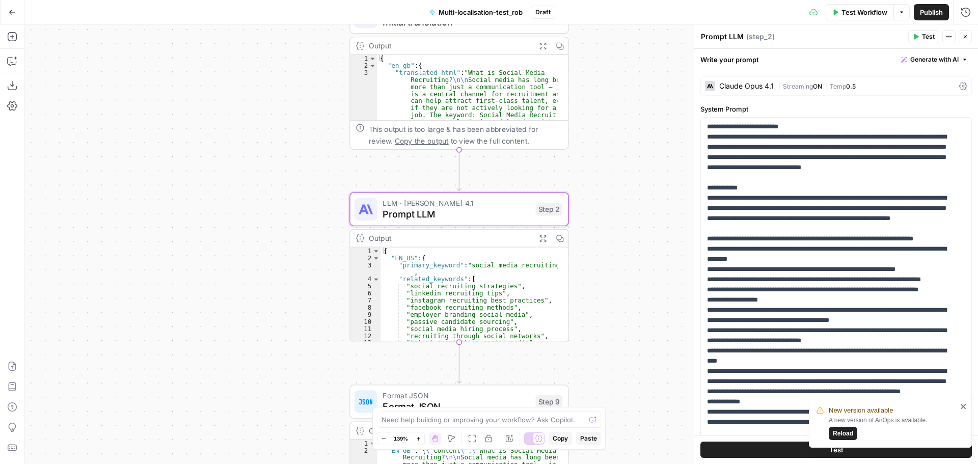
click at [731, 37] on textarea "Prompt LLM" at bounding box center [722, 37] width 43 height 10
type textarea "Local keyword generation"
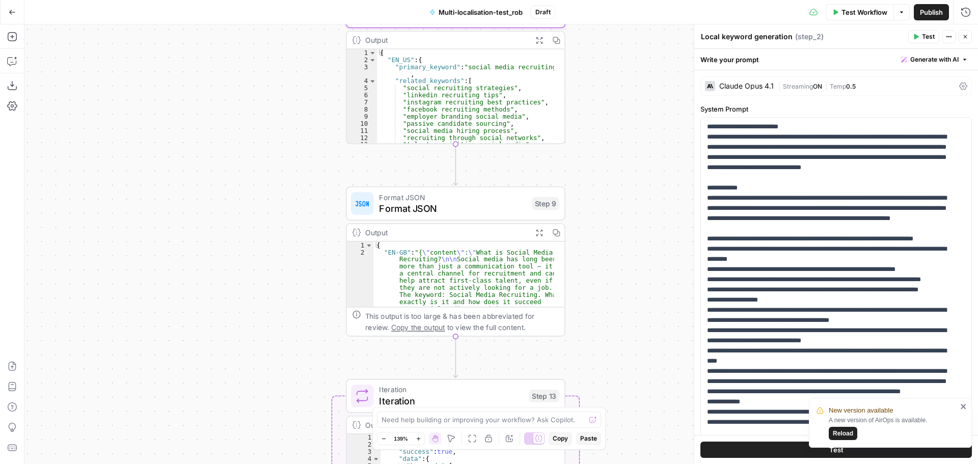
drag, startPoint x: 622, startPoint y: 292, endPoint x: 619, endPoint y: 113, distance: 179.8
click at [619, 113] on div "Workflow Set Inputs Inputs LLM · [PERSON_NAME] Opus 4.1 Initial translation Ste…" at bounding box center [500, 243] width 953 height 439
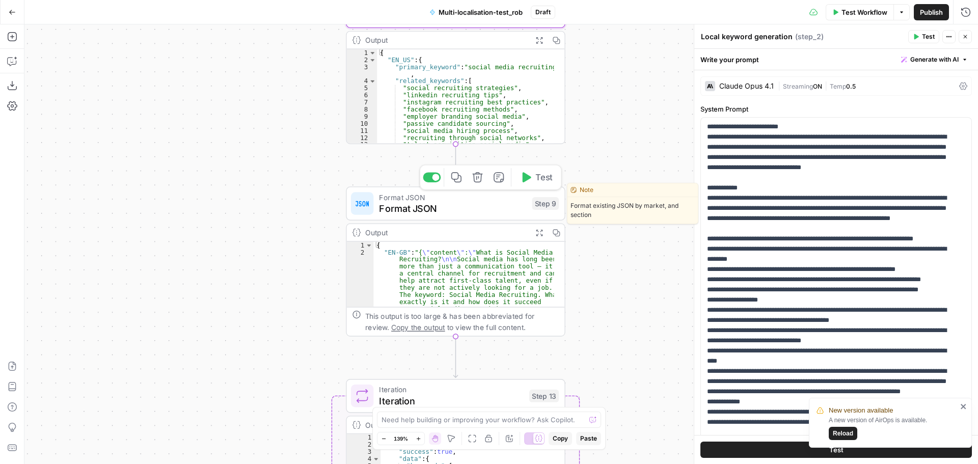
click at [414, 211] on span "Format JSON" at bounding box center [452, 208] width 147 height 14
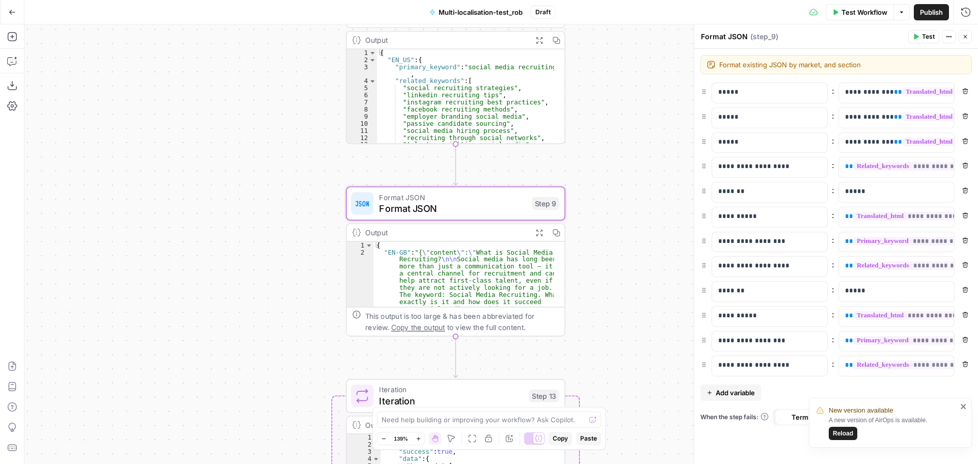
click at [735, 38] on textarea "Format JSON" at bounding box center [724, 37] width 47 height 10
type textarea "Turn data into JSON"
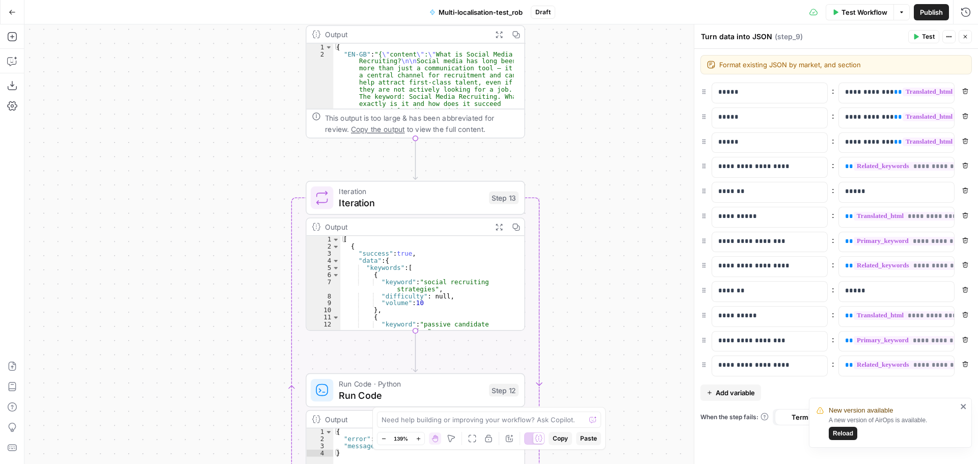
drag, startPoint x: 621, startPoint y: 289, endPoint x: 581, endPoint y: 87, distance: 205.6
click at [581, 87] on div "Workflow Set Inputs Inputs LLM · [PERSON_NAME] Opus 4.1 Initial translation Ste…" at bounding box center [500, 243] width 953 height 439
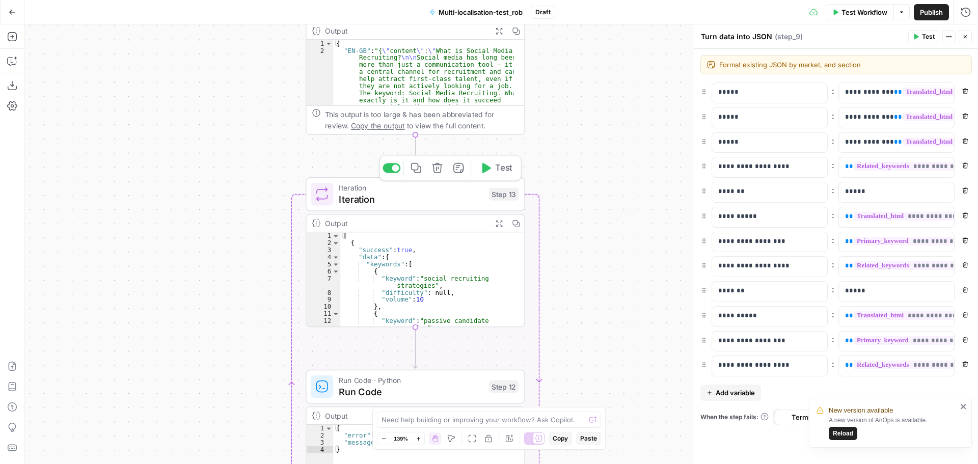
click at [385, 193] on span "Iteration" at bounding box center [411, 199] width 144 height 14
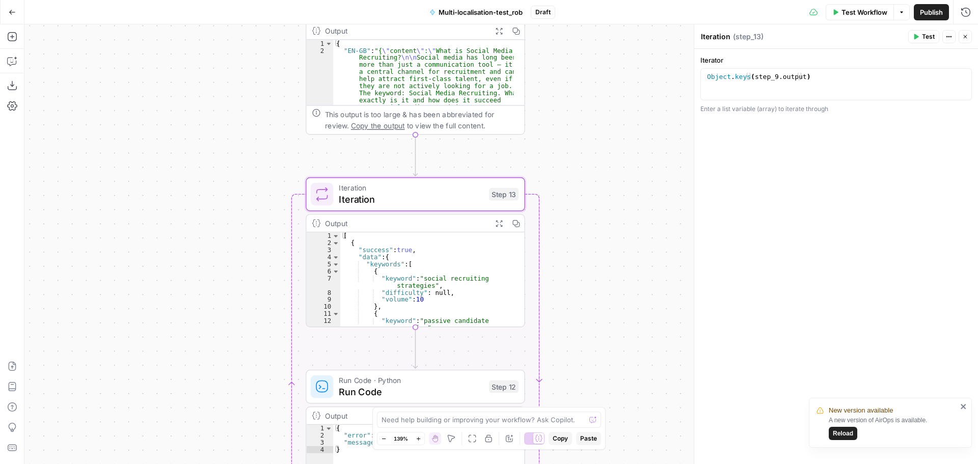
click at [721, 36] on textarea "Iteration" at bounding box center [716, 37] width 30 height 10
type textarea "G"
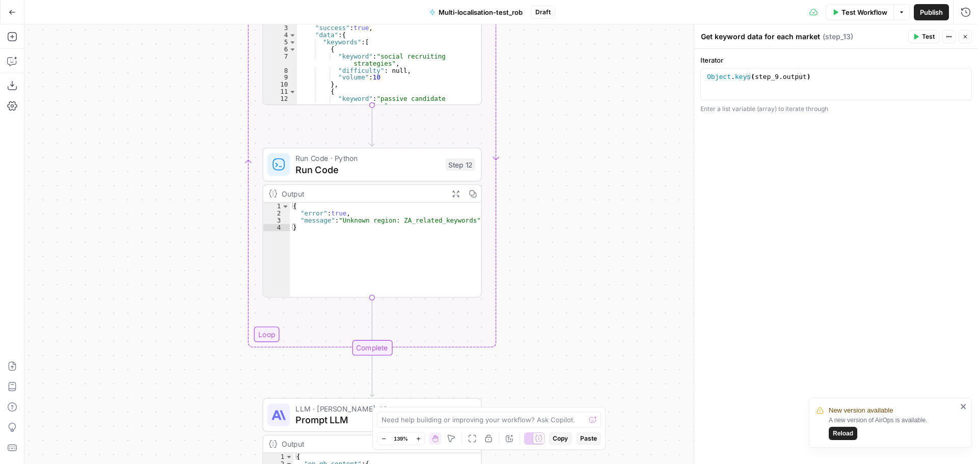
drag, startPoint x: 629, startPoint y: 305, endPoint x: 586, endPoint y: 83, distance: 226.2
click at [586, 83] on div "Workflow Set Inputs Inputs LLM · [PERSON_NAME] Opus 4.1 Initial translation Ste…" at bounding box center [500, 243] width 953 height 439
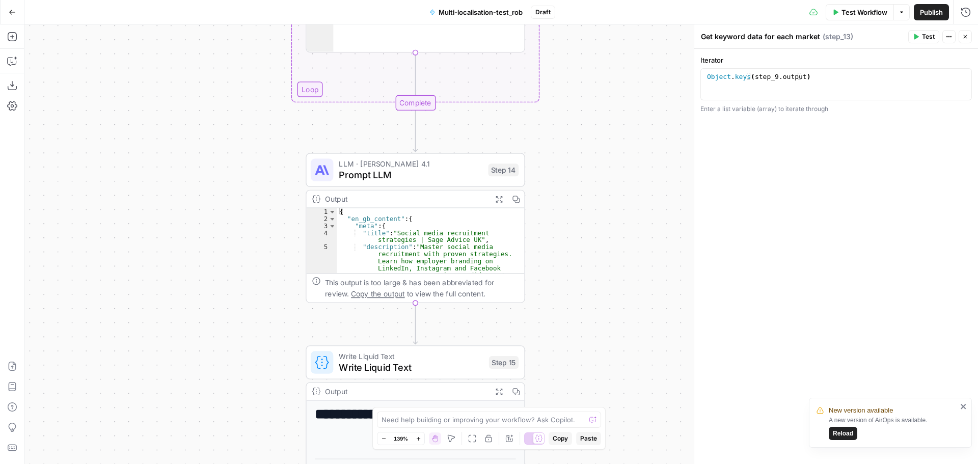
drag, startPoint x: 576, startPoint y: 363, endPoint x: 619, endPoint y: 118, distance: 248.7
click at [619, 118] on div "Workflow Set Inputs Inputs LLM · [PERSON_NAME] Opus 4.1 Initial translation Ste…" at bounding box center [500, 243] width 953 height 439
click at [778, 38] on textarea "Get keyword data for each market" at bounding box center [760, 37] width 119 height 10
type textarea "Get keyword data"
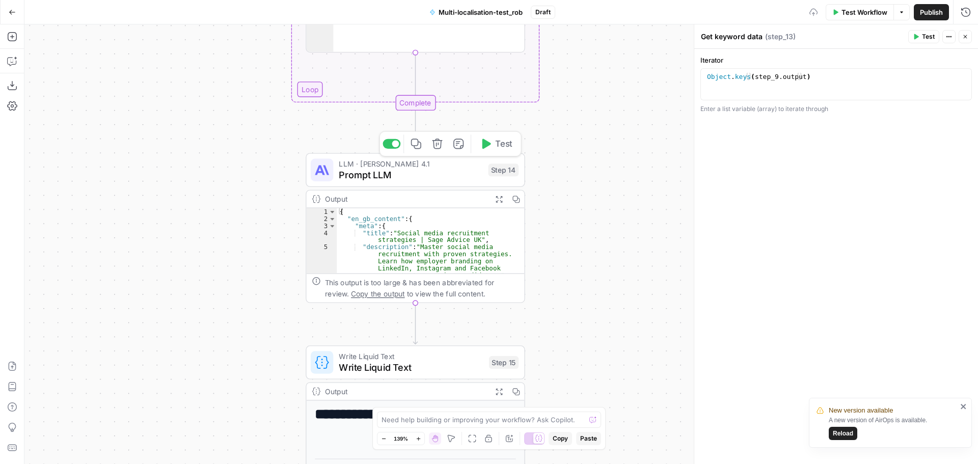
click at [357, 176] on span "Prompt LLM" at bounding box center [411, 175] width 144 height 14
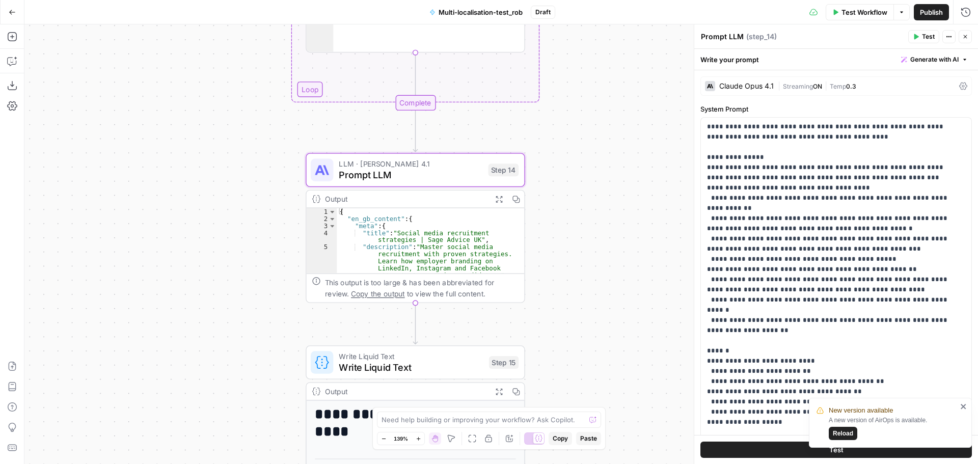
click at [734, 38] on textarea "Prompt LLM" at bounding box center [722, 37] width 43 height 10
type textarea "Optimise content for local keywords"
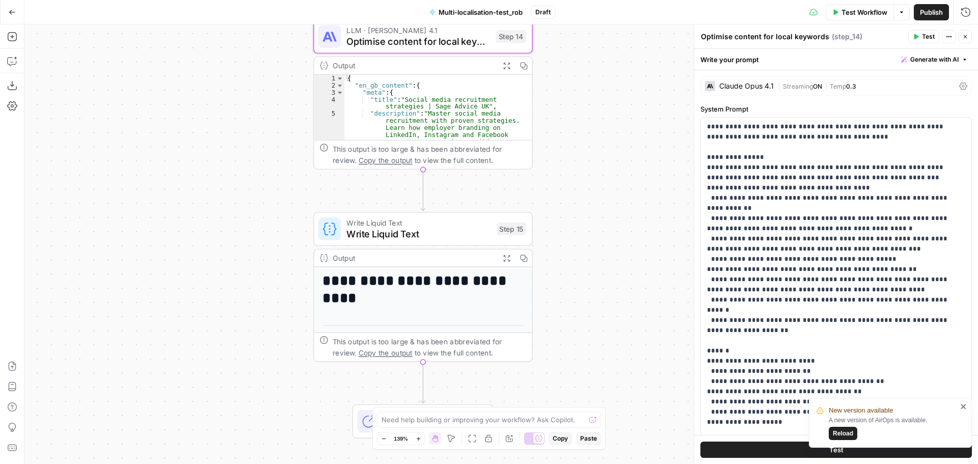
drag, startPoint x: 555, startPoint y: 189, endPoint x: 558, endPoint y: 101, distance: 88.1
click at [558, 101] on div "Workflow Set Inputs Inputs LLM · [PERSON_NAME] Opus 4.1 Initial translation Ste…" at bounding box center [500, 243] width 953 height 439
click at [407, 229] on span "Write Liquid Text" at bounding box center [418, 232] width 144 height 14
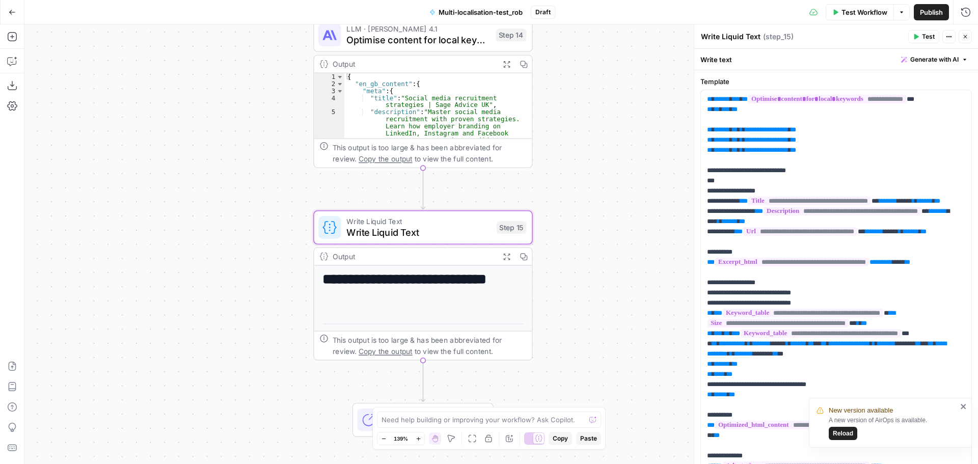
click at [734, 39] on textarea "Write Liquid Text" at bounding box center [731, 37] width 60 height 10
type textarea "Final output"
click at [641, 242] on div "Workflow Set Inputs Inputs LLM · [PERSON_NAME] Opus 4.1 Initial translation Ste…" at bounding box center [500, 243] width 953 height 439
